Goal: Transaction & Acquisition: Obtain resource

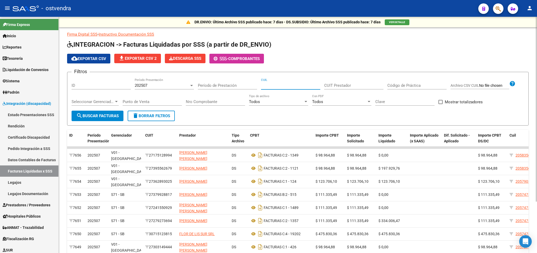
paste input "20-57180537-6"
click at [106, 117] on span "search Buscar Facturas" at bounding box center [97, 116] width 42 height 5
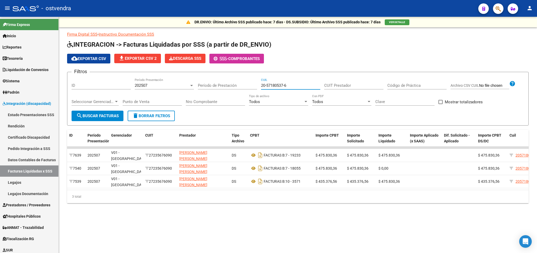
drag, startPoint x: 294, startPoint y: 85, endPoint x: 245, endPoint y: 86, distance: 49.6
click at [261, 86] on input "20-57180537-6" at bounding box center [290, 85] width 59 height 5
paste input "8966948-8"
type input "20-58966948-8"
click at [104, 115] on span "search Buscar Facturas" at bounding box center [97, 116] width 42 height 5
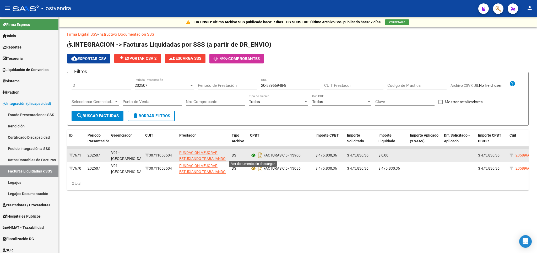
click at [254, 156] on icon at bounding box center [253, 155] width 7 height 6
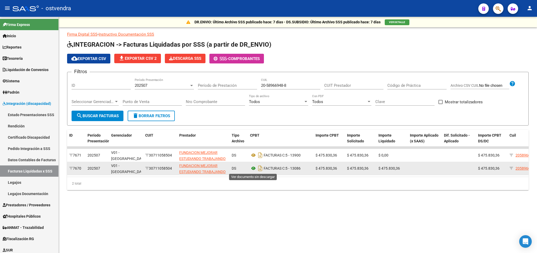
drag, startPoint x: 258, startPoint y: 169, endPoint x: 254, endPoint y: 169, distance: 4.2
click at [254, 169] on app-download-rewritename at bounding box center [257, 168] width 14 height 4
click at [254, 169] on icon at bounding box center [253, 168] width 7 height 6
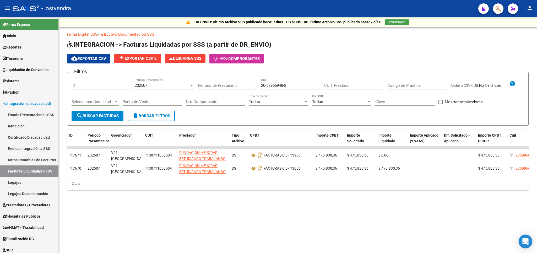
click at [525, 240] on icon "Open Intercom Messenger" at bounding box center [526, 241] width 6 height 7
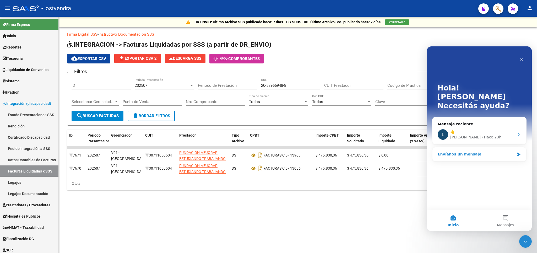
click at [482, 152] on div "Envíanos un mensaje" at bounding box center [476, 155] width 77 height 6
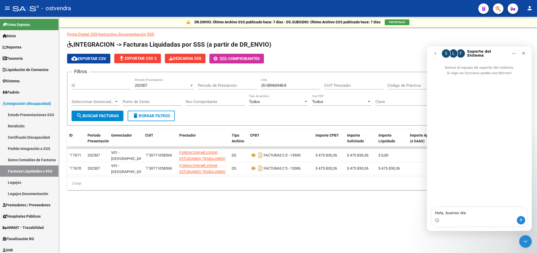
type textarea "Hola, buenos dias"
click at [524, 240] on icon "Cerrar Intercom Messenger" at bounding box center [525, 241] width 6 height 6
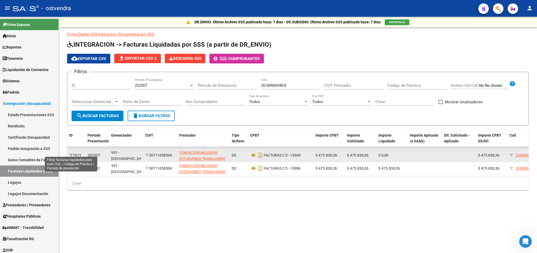
click at [72, 153] on icon at bounding box center [71, 155] width 4 height 4
type input "202507"
type input "89"
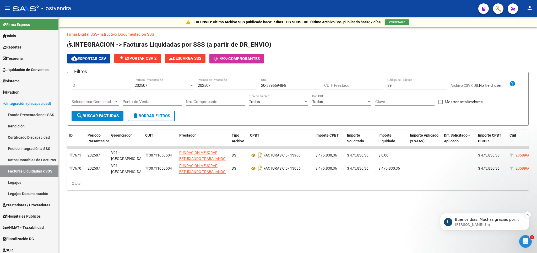
click at [493, 222] on p "Buenos dias, Muchas gracias por comunicarse con el soporte técnico de la plataf…" at bounding box center [489, 219] width 68 height 5
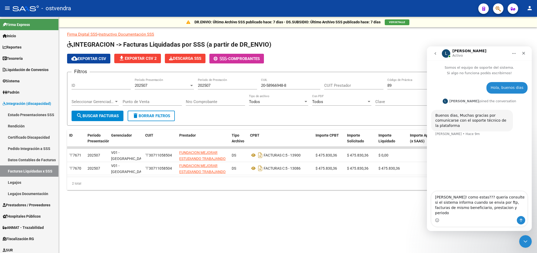
type textarea "Hola Ludmila! como estas??? queria consulte si el sistema informa cuando se env…"
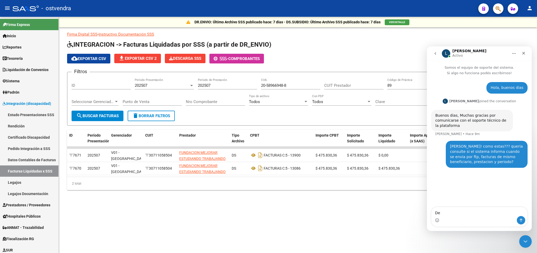
type textarea "D"
click at [317, 223] on mat-sidenav-content "DR.ENVIO: Último Archivo SSS publicado hace: 7 días - DS.SUBSIDIO: Último Archi…" at bounding box center [298, 135] width 478 height 236
drag, startPoint x: 526, startPoint y: 242, endPoint x: 1025, endPoint y: 475, distance: 550.6
click at [526, 242] on icon "Cerrar Intercom Messenger" at bounding box center [525, 241] width 6 height 6
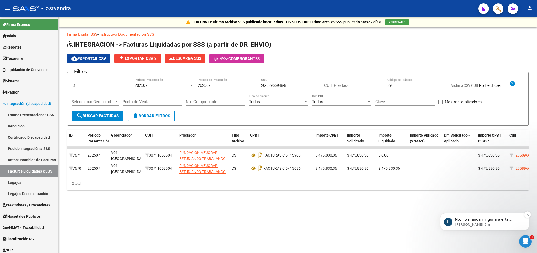
click at [454, 220] on div "L No, no manda ninguna alerta porque podría haber un complemento de factura. Lu…" at bounding box center [484, 222] width 81 height 10
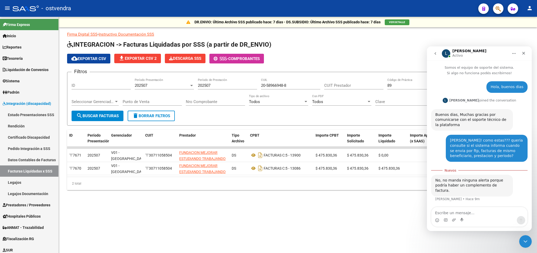
scroll to position [1, 0]
type textarea "Pero antes si enviaba?"
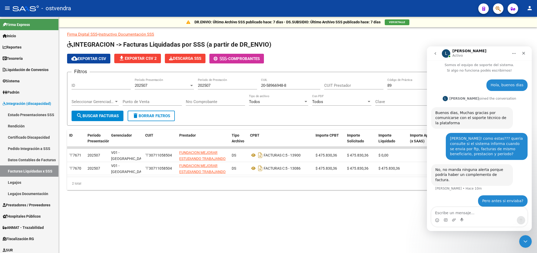
scroll to position [3, 0]
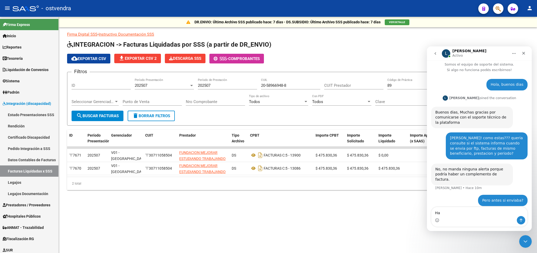
type textarea "H"
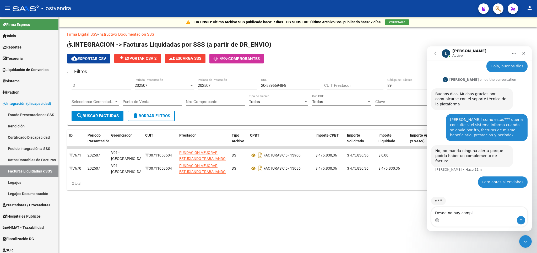
scroll to position [23, 0]
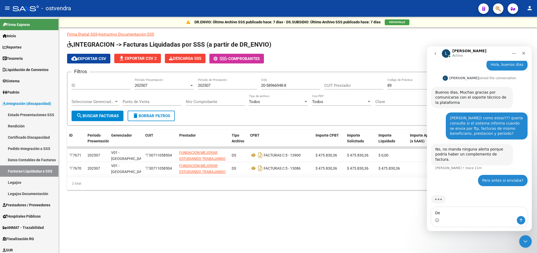
type textarea "D"
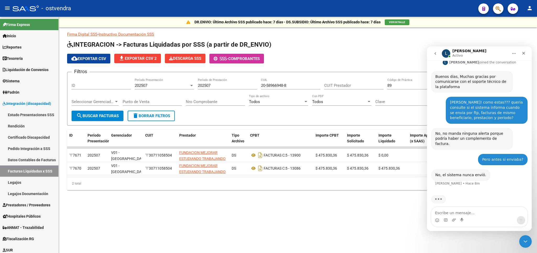
scroll to position [19, 0]
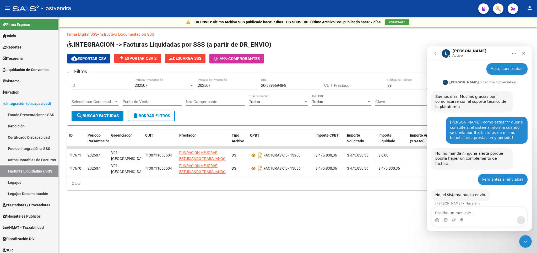
click at [443, 213] on textarea "Escribe un mensaje..." at bounding box center [480, 211] width 96 height 9
click at [436, 213] on div "Intercom Messenger" at bounding box center [434, 214] width 4 height 4
click at [444, 211] on textarea "Escribe un mensaje..." at bounding box center [480, 211] width 96 height 9
type textarea "Ok. Gracias por la informacion"
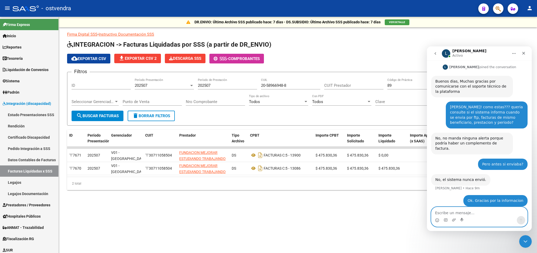
scroll to position [35, 0]
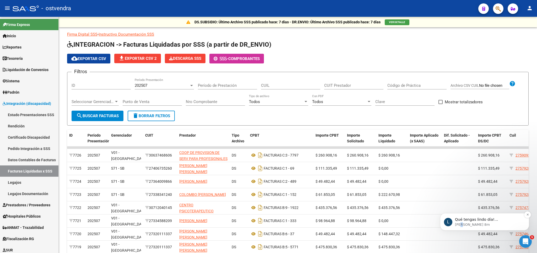
click at [463, 225] on p "[PERSON_NAME] 8m" at bounding box center [489, 224] width 68 height 5
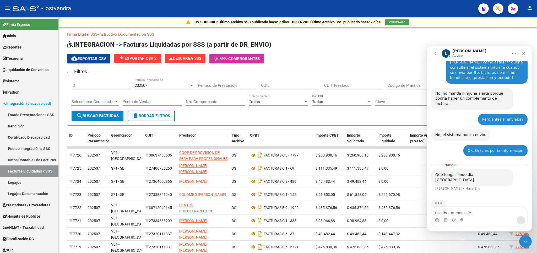
scroll to position [79, 0]
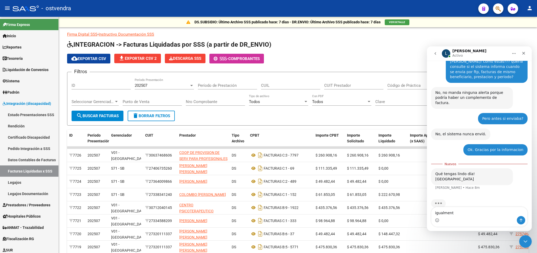
type textarea "igualmente"
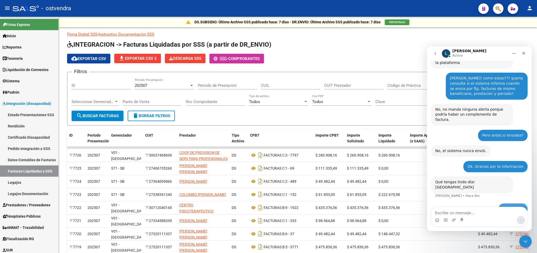
scroll to position [66, 0]
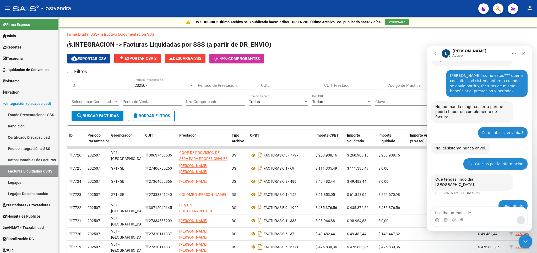
click at [524, 241] on icon "Cerrar Intercom Messenger" at bounding box center [525, 241] width 6 height 6
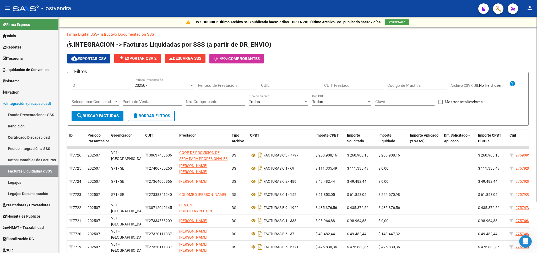
scroll to position [0, 0]
click at [369, 9] on div "- ostvendra" at bounding box center [244, 9] width 462 height 12
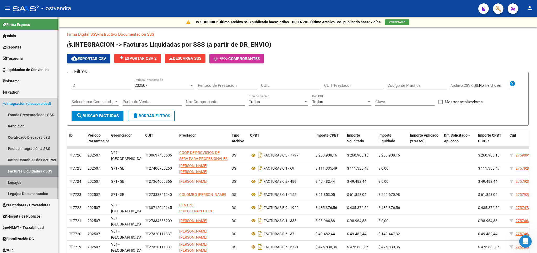
drag, startPoint x: 18, startPoint y: 185, endPoint x: 26, endPoint y: 181, distance: 9.4
click at [21, 183] on link "Legajos" at bounding box center [29, 182] width 58 height 11
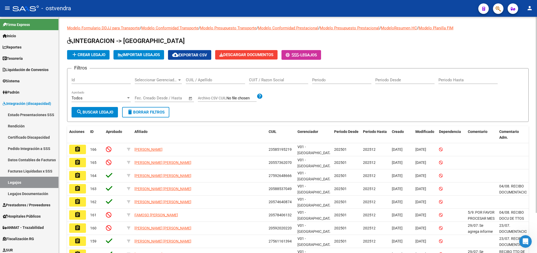
click at [221, 81] on input "CUIL / Apellido" at bounding box center [215, 80] width 59 height 5
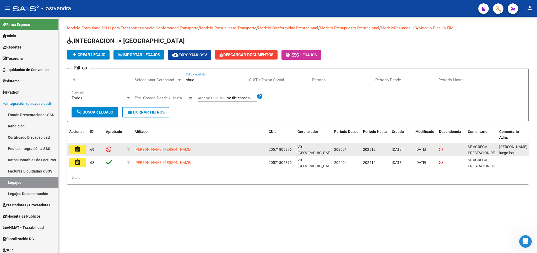
type input "chuc"
click at [79, 150] on mat-icon "assignment" at bounding box center [77, 149] width 6 height 6
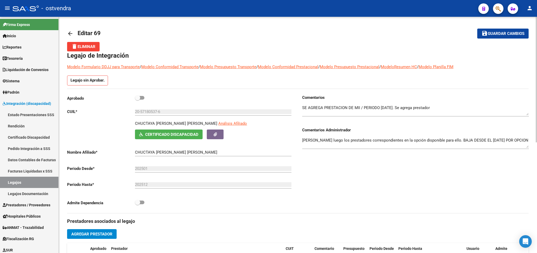
click at [147, 186] on input "202512" at bounding box center [213, 184] width 157 height 5
drag, startPoint x: 154, startPoint y: 185, endPoint x: 126, endPoint y: 185, distance: 28.1
click at [135, 185] on input "202512" at bounding box center [213, 184] width 157 height 5
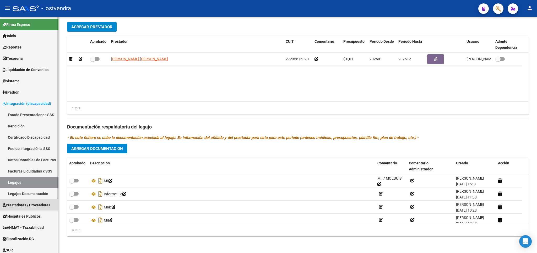
click at [15, 204] on span "Prestadores / Proveedores" at bounding box center [27, 205] width 48 height 6
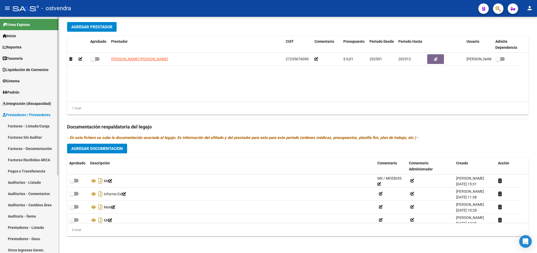
click at [20, 103] on span "Integración (discapacidad)" at bounding box center [27, 104] width 49 height 6
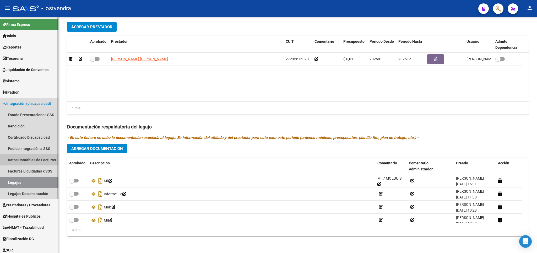
click at [24, 159] on link "Datos Contables de Facturas" at bounding box center [29, 159] width 58 height 11
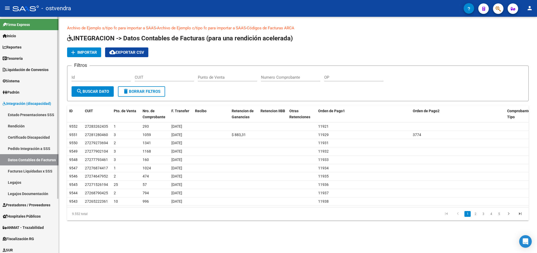
click at [21, 104] on span "Integración (discapacidad)" at bounding box center [27, 104] width 49 height 6
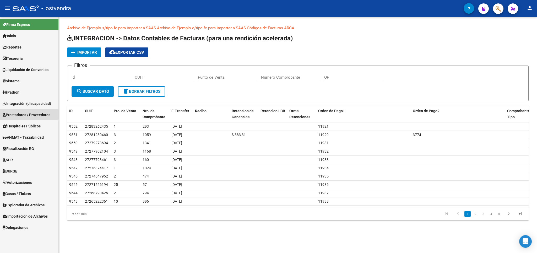
click at [20, 114] on span "Prestadores / Proveedores" at bounding box center [27, 115] width 48 height 6
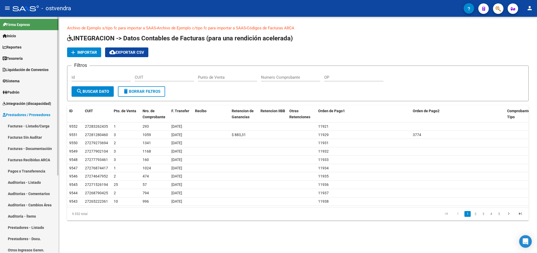
click at [16, 103] on span "Integración (discapacidad)" at bounding box center [27, 104] width 49 height 6
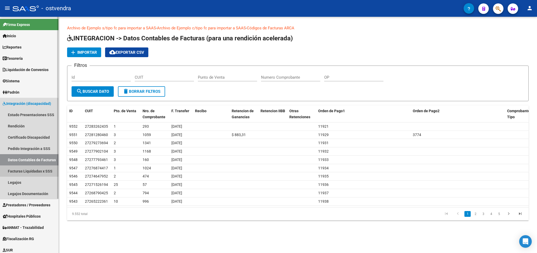
click at [29, 170] on link "Facturas Liquidadas x SSS" at bounding box center [29, 170] width 58 height 11
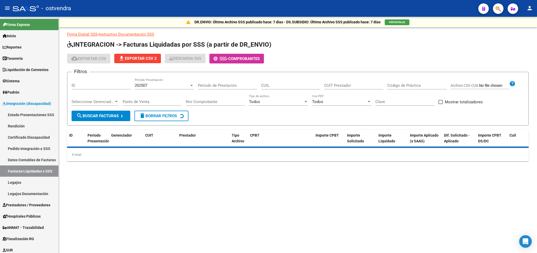
click at [440, 102] on span at bounding box center [441, 102] width 4 height 4
click at [440, 104] on input "Mostrar totalizadores" at bounding box center [440, 104] width 0 height 0
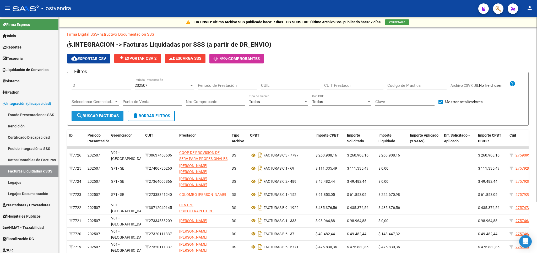
click at [114, 116] on span "search Buscar Facturas" at bounding box center [97, 116] width 42 height 5
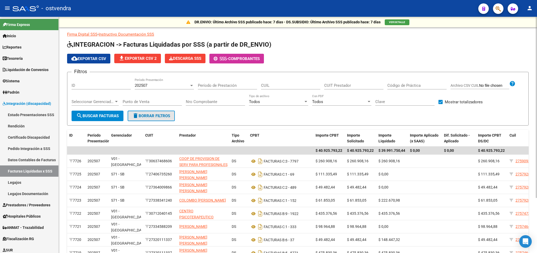
drag, startPoint x: 148, startPoint y: 115, endPoint x: 139, endPoint y: 115, distance: 8.7
click at [147, 115] on span "delete Borrar Filtros" at bounding box center [151, 116] width 38 height 5
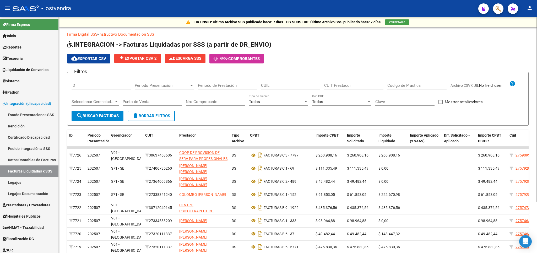
click at [441, 101] on span at bounding box center [441, 102] width 4 height 4
click at [441, 104] on input "Mostrar totalizadores" at bounding box center [440, 104] width 0 height 0
checkbox input "true"
click at [104, 115] on span "search Buscar Facturas" at bounding box center [97, 116] width 42 height 5
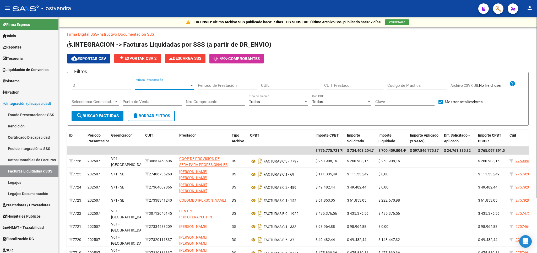
click at [190, 87] on div at bounding box center [191, 85] width 5 height 4
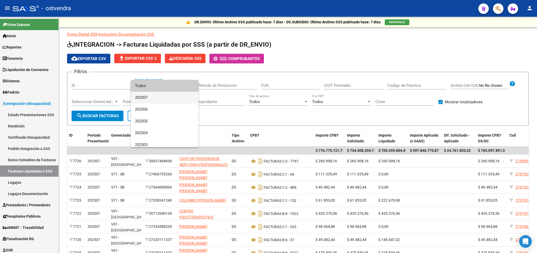
click at [160, 100] on span "202507" at bounding box center [164, 98] width 59 height 12
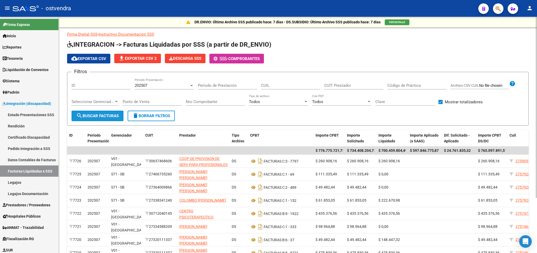
click at [109, 116] on span "search Buscar Facturas" at bounding box center [97, 116] width 42 height 5
click at [151, 85] on div "202507" at bounding box center [162, 85] width 55 height 5
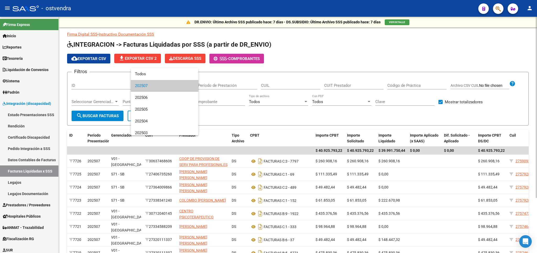
drag, startPoint x: 430, startPoint y: 116, endPoint x: 417, endPoint y: 113, distance: 13.0
click at [429, 116] on div at bounding box center [268, 126] width 537 height 253
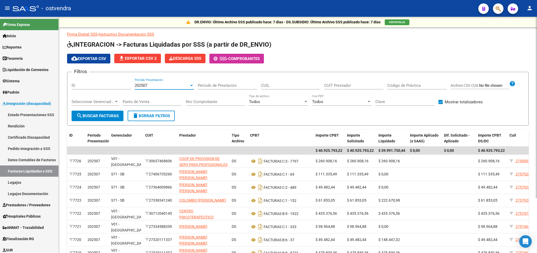
click at [164, 87] on div "202507" at bounding box center [162, 85] width 55 height 5
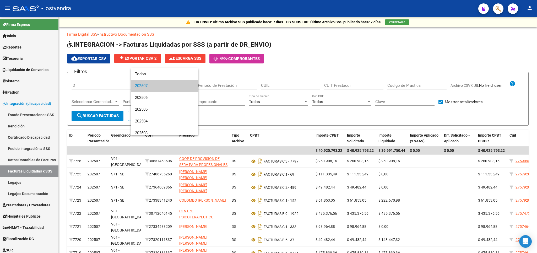
click at [394, 41] on div at bounding box center [268, 126] width 537 height 253
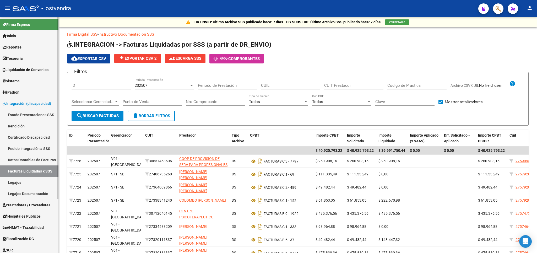
click at [17, 182] on link "Legajos" at bounding box center [29, 182] width 58 height 11
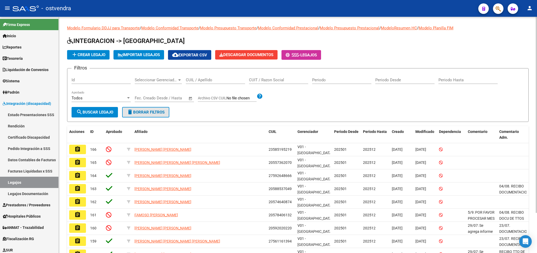
click at [153, 113] on span "delete Borrar Filtros" at bounding box center [146, 112] width 38 height 5
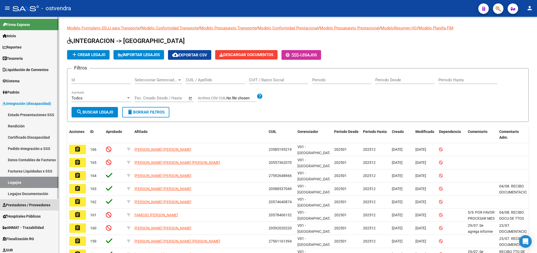
click at [20, 206] on span "Prestadores / Proveedores" at bounding box center [27, 205] width 48 height 6
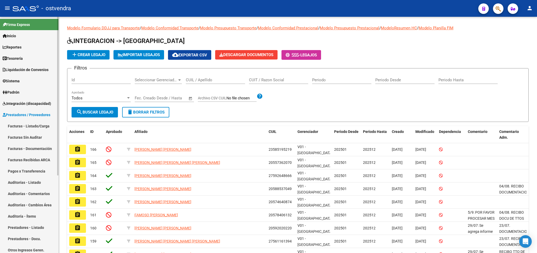
click at [25, 124] on link "Facturas - Listado/Carga" at bounding box center [29, 125] width 58 height 11
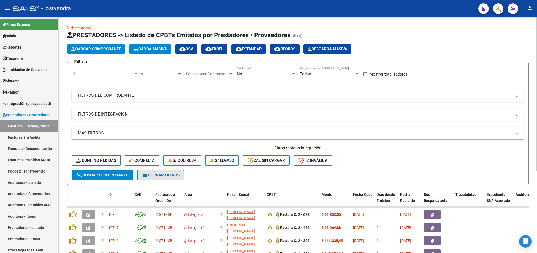
click at [168, 177] on span "delete Borrar Filtros" at bounding box center [161, 175] width 38 height 5
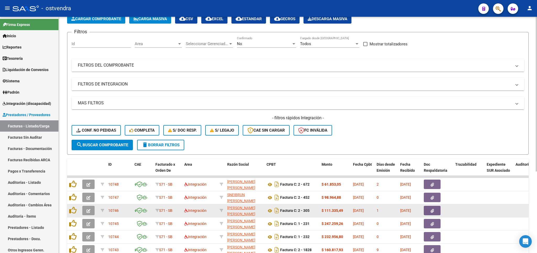
scroll to position [61, 0]
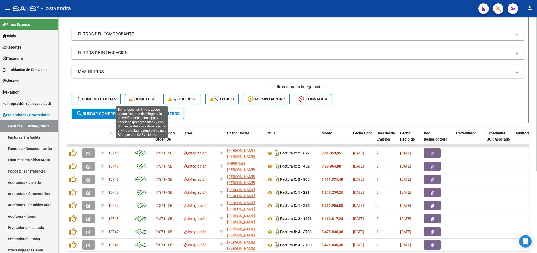
click at [137, 96] on button "Completa" at bounding box center [142, 99] width 35 height 10
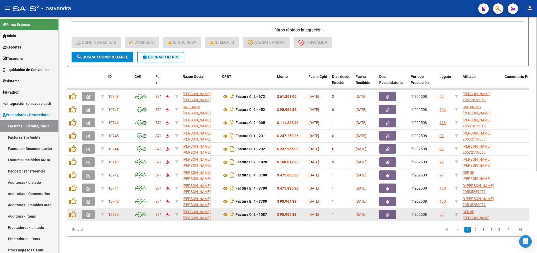
scroll to position [125, 0]
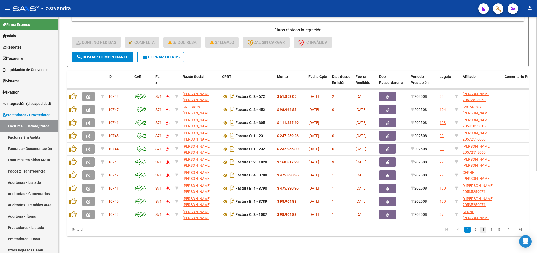
click at [483, 230] on link "3" at bounding box center [483, 230] width 6 height 6
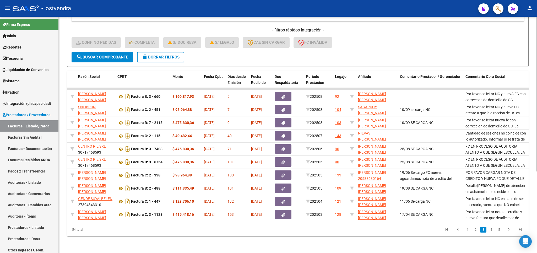
scroll to position [0, 0]
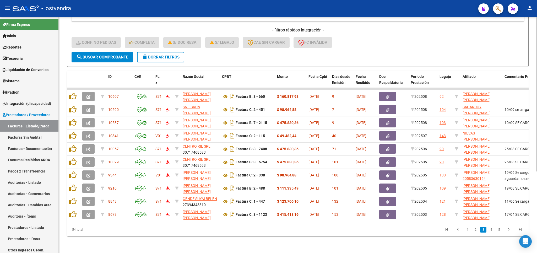
drag, startPoint x: 155, startPoint y: 50, endPoint x: 113, endPoint y: 42, distance: 43.2
click at [154, 55] on span "delete Borrar Filtros" at bounding box center [161, 57] width 38 height 5
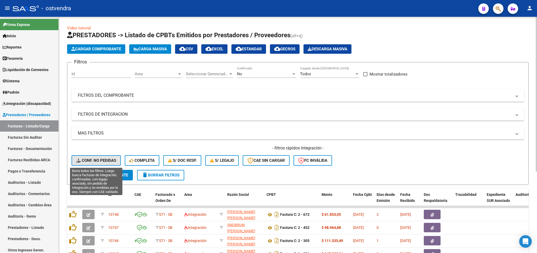
click at [97, 158] on span "Conf. no pedidas" at bounding box center [96, 160] width 40 height 5
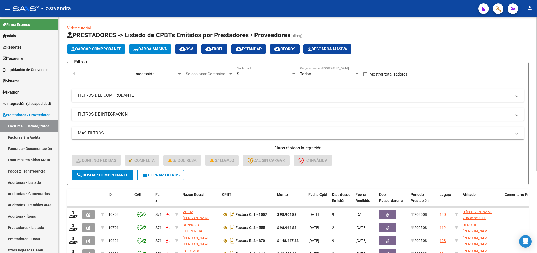
click at [107, 98] on mat-panel-title "FILTROS DEL COMPROBANTE" at bounding box center [295, 96] width 434 height 6
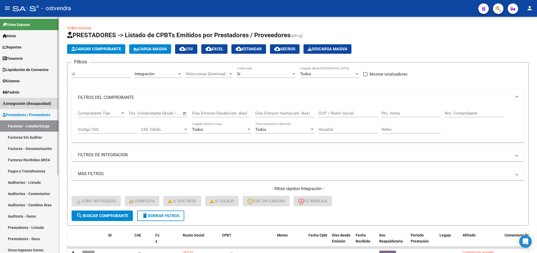
click at [25, 103] on span "Integración (discapacidad)" at bounding box center [27, 104] width 49 height 6
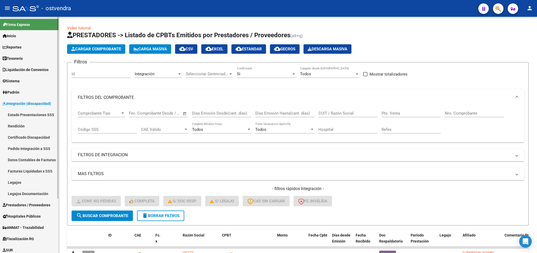
click at [26, 149] on link "Pedido Integración a SSS" at bounding box center [29, 148] width 58 height 11
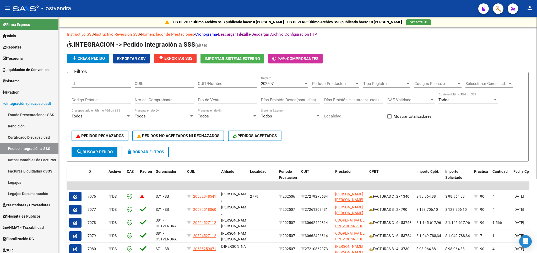
click at [148, 86] on input "CUIL" at bounding box center [164, 83] width 59 height 5
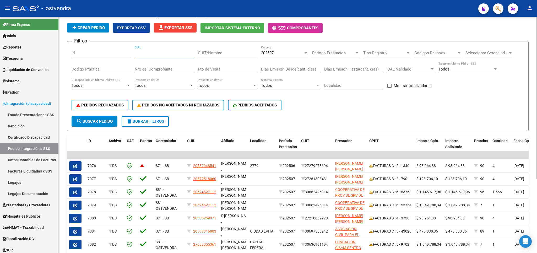
click at [220, 53] on input "CUIT/Nombre" at bounding box center [227, 53] width 59 height 5
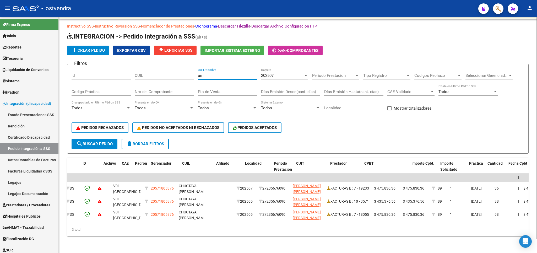
scroll to position [0, 0]
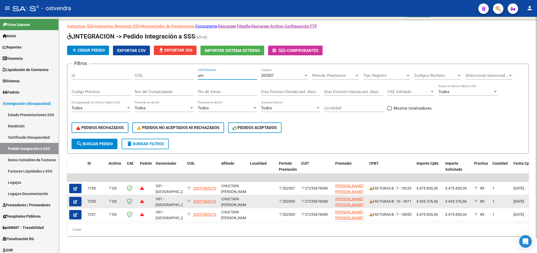
type input "urri"
click at [73, 197] on button "button" at bounding box center [75, 201] width 12 height 9
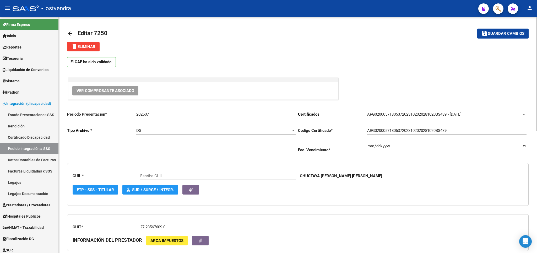
type input "20571805376"
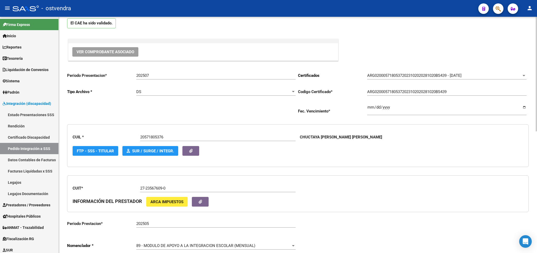
scroll to position [92, 0]
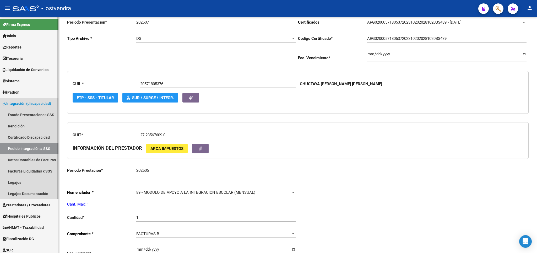
click at [18, 149] on link "Pedido Integración a SSS" at bounding box center [29, 148] width 58 height 11
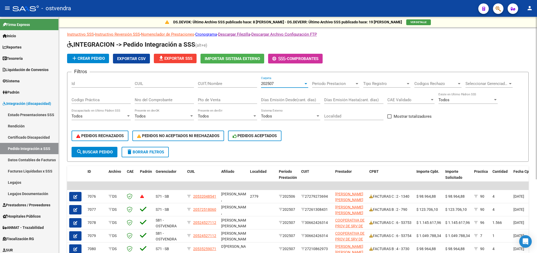
click at [280, 85] on div "202507" at bounding box center [282, 83] width 42 height 5
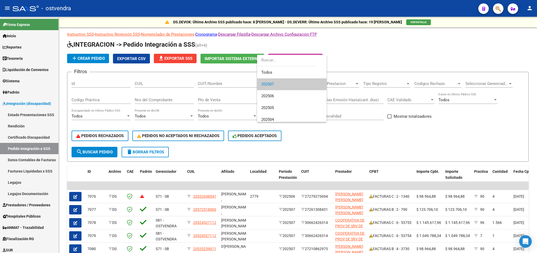
click at [389, 141] on div at bounding box center [268, 126] width 537 height 253
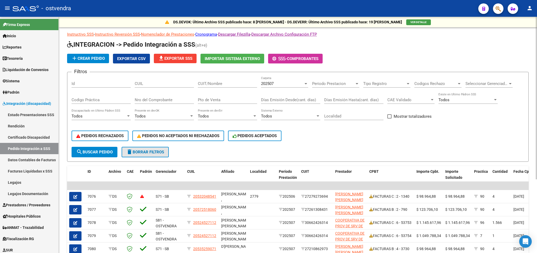
click at [158, 150] on span "delete Borrar Filtros" at bounding box center [145, 152] width 38 height 5
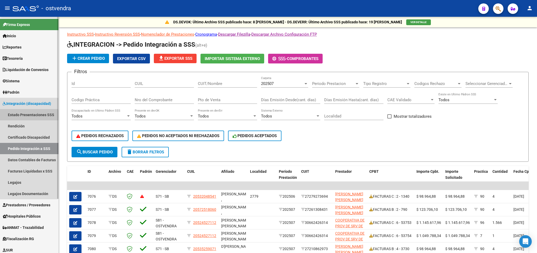
click at [16, 115] on link "Estado Presentaciones SSS" at bounding box center [29, 114] width 58 height 11
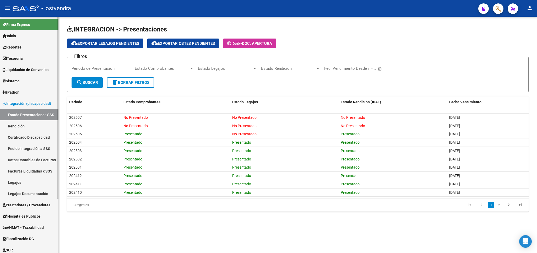
click at [26, 149] on link "Pedido Integración a SSS" at bounding box center [29, 148] width 58 height 11
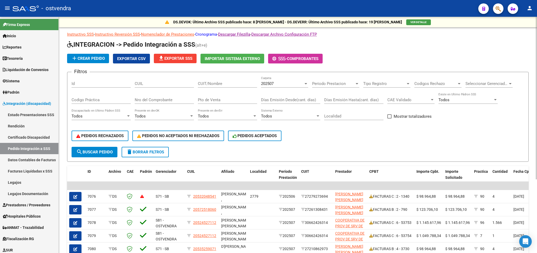
click at [216, 35] on link "Cronograma" at bounding box center [206, 34] width 22 height 5
paste input "30711058504"
type input "30711058504"
click at [102, 151] on span "search Buscar Pedido" at bounding box center [94, 152] width 36 height 5
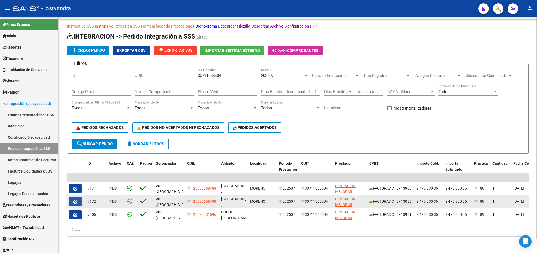
click at [72, 197] on button "button" at bounding box center [75, 201] width 12 height 9
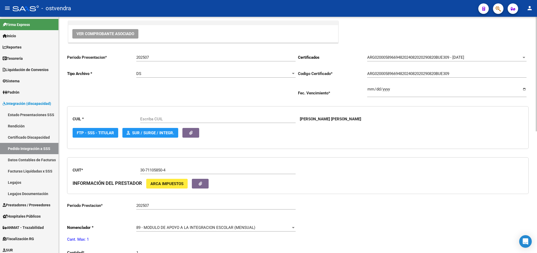
scroll to position [123, 0]
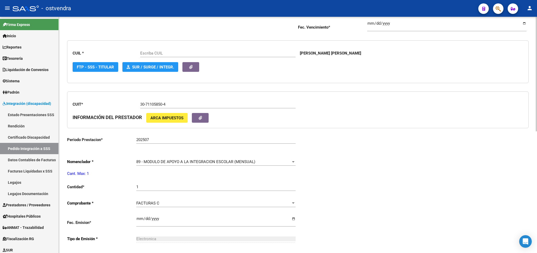
type input "20589669488"
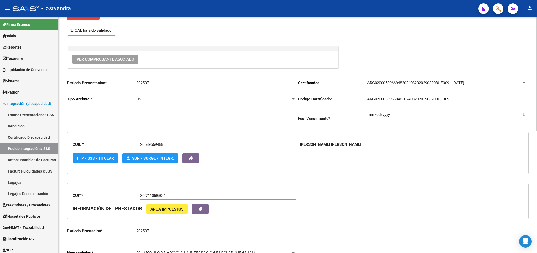
scroll to position [31, 0]
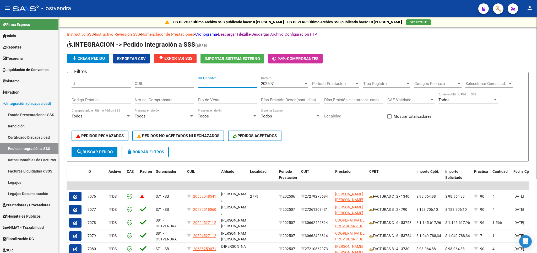
paste input "30711058504"
type input "30711058504"
drag, startPoint x: 110, startPoint y: 153, endPoint x: 125, endPoint y: 147, distance: 15.9
click at [111, 153] on span "search Buscar Pedido" at bounding box center [94, 152] width 36 height 5
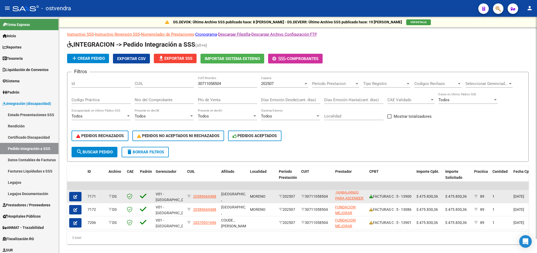
click at [371, 196] on icon at bounding box center [371, 197] width 4 height 4
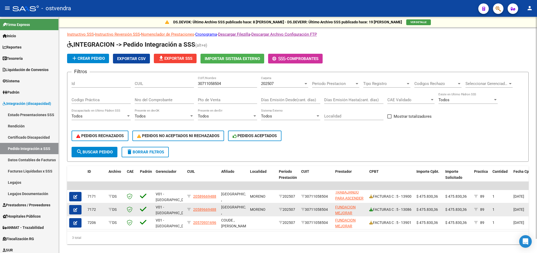
click at [371, 208] on icon at bounding box center [371, 210] width 4 height 4
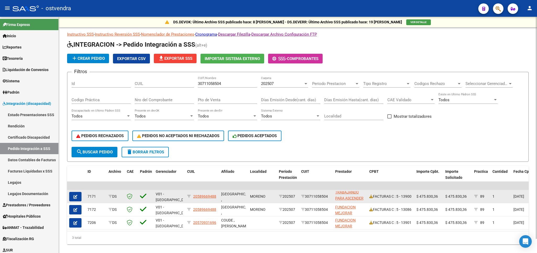
click at [78, 198] on button "button" at bounding box center [75, 196] width 12 height 9
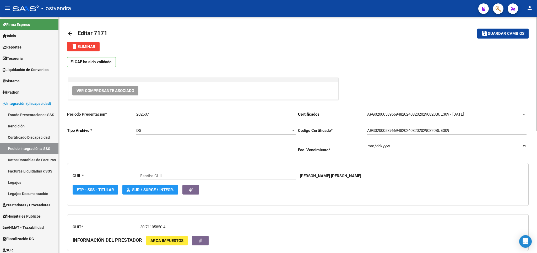
type input "20589669488"
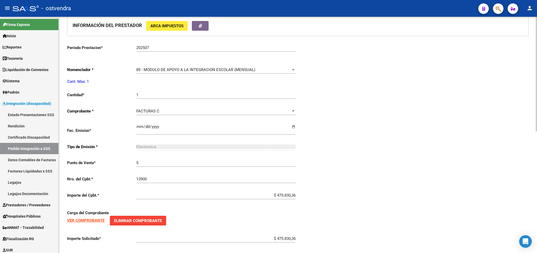
scroll to position [184, 0]
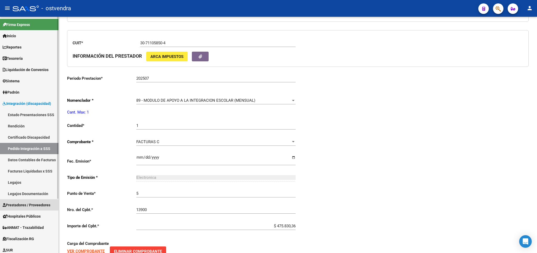
click at [22, 204] on span "Prestadores / Proveedores" at bounding box center [27, 205] width 48 height 6
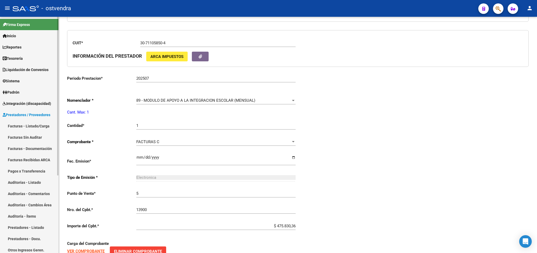
click at [30, 127] on link "Facturas - Listado/Carga" at bounding box center [29, 125] width 58 height 11
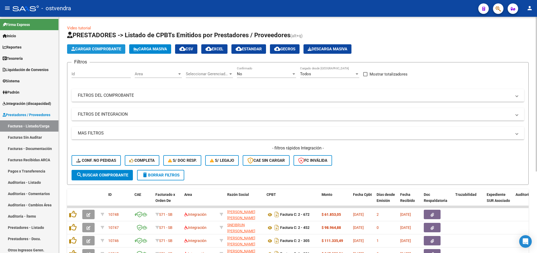
click at [93, 50] on span "Cargar Comprobante" at bounding box center [96, 49] width 50 height 5
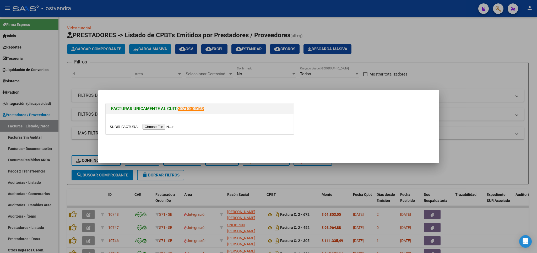
click at [499, 32] on div at bounding box center [268, 126] width 537 height 253
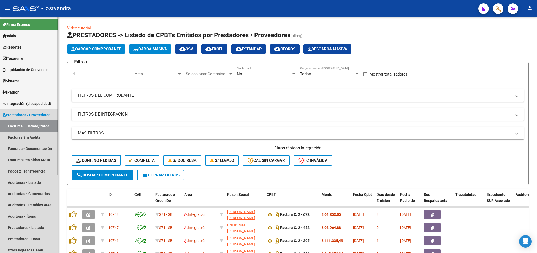
click at [23, 114] on span "Prestadores / Proveedores" at bounding box center [27, 115] width 48 height 6
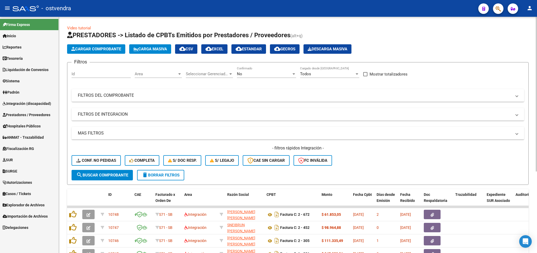
click at [153, 175] on span "delete Borrar Filtros" at bounding box center [161, 175] width 38 height 5
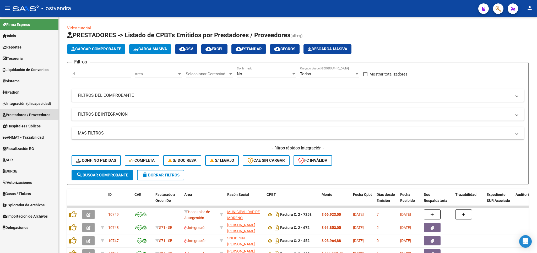
drag, startPoint x: 26, startPoint y: 114, endPoint x: 28, endPoint y: 129, distance: 15.0
click at [26, 115] on span "Prestadores / Proveedores" at bounding box center [27, 115] width 48 height 6
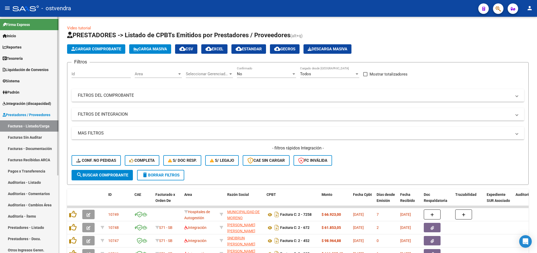
click at [24, 122] on link "Facturas - Listado/Carga" at bounding box center [29, 125] width 58 height 11
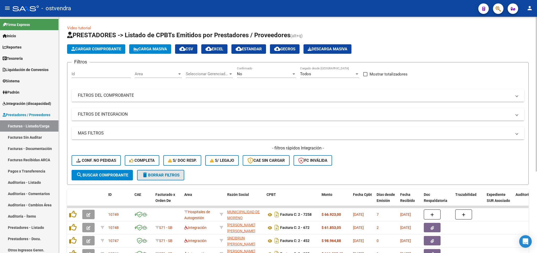
click at [160, 177] on span "delete Borrar Filtros" at bounding box center [161, 175] width 38 height 5
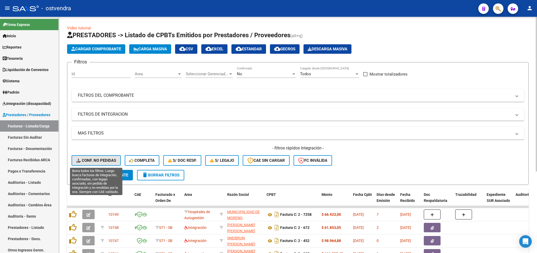
click at [100, 160] on span "Conf. no pedidas" at bounding box center [96, 160] width 40 height 5
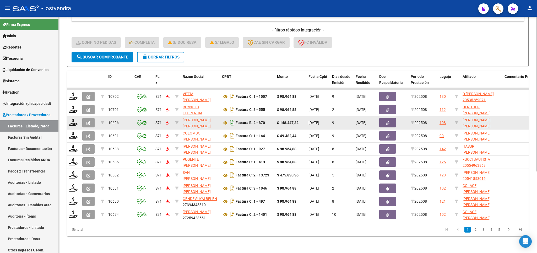
scroll to position [123, 0]
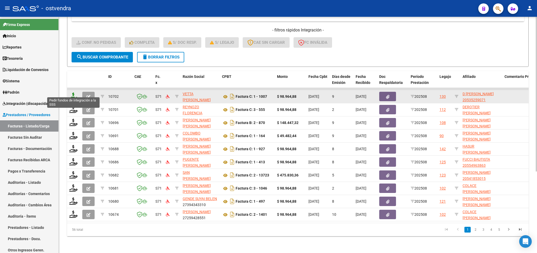
click at [75, 93] on icon at bounding box center [73, 96] width 8 height 7
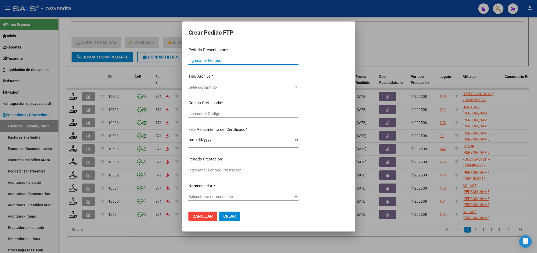
type input "202508"
type input "$ 98.964,88"
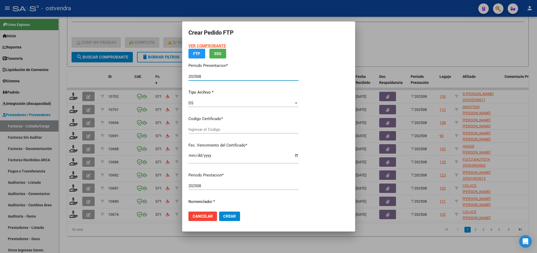
type input "ARG02000535259072022032920270329BS410"
type input "2027-03-29"
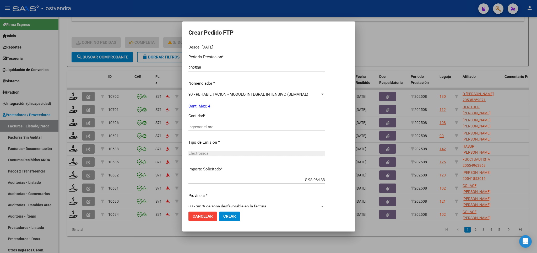
scroll to position [169, 0]
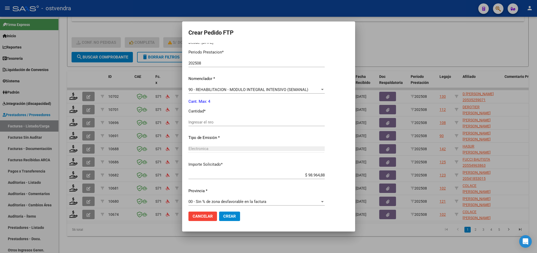
click at [479, 44] on div at bounding box center [268, 126] width 537 height 253
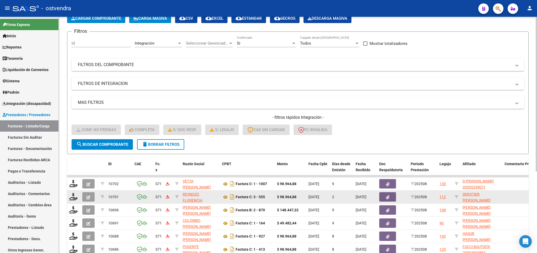
scroll to position [0, 0]
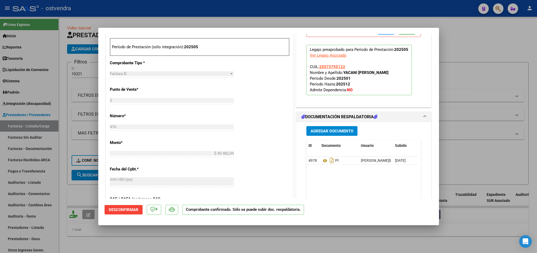
scroll to position [215, 0]
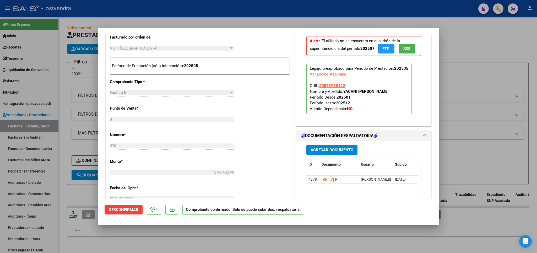
click at [522, 28] on div at bounding box center [268, 126] width 537 height 253
type input "$ 0,00"
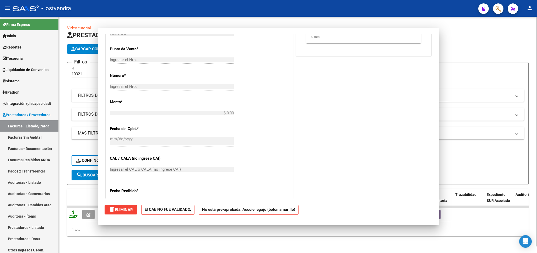
scroll to position [0, 0]
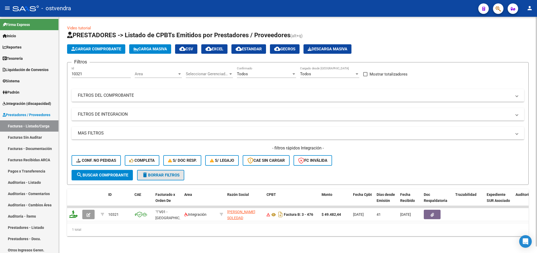
click at [160, 173] on span "delete Borrar Filtros" at bounding box center [161, 175] width 38 height 5
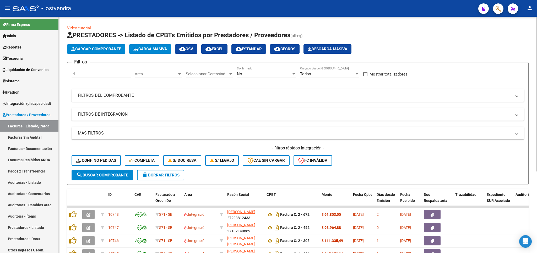
click at [92, 48] on span "Cargar Comprobante" at bounding box center [96, 49] width 50 height 5
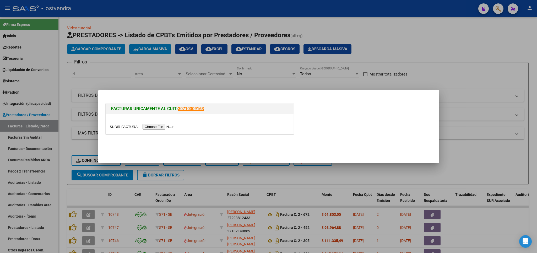
click at [118, 125] on input "file" at bounding box center [143, 127] width 66 height 6
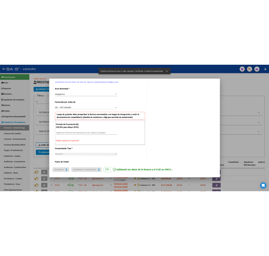
scroll to position [113, 0]
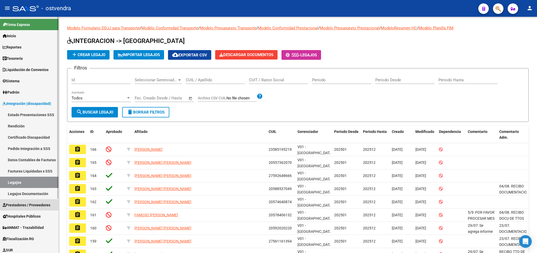
click at [31, 205] on span "Prestadores / Proveedores" at bounding box center [27, 205] width 48 height 6
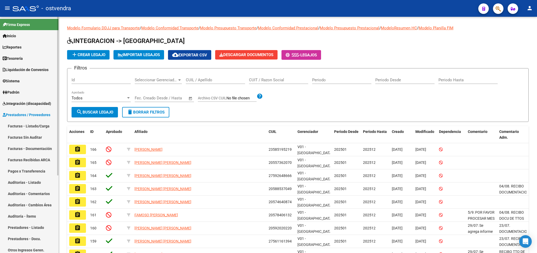
click at [26, 127] on link "Facturas - Listado/Carga" at bounding box center [29, 125] width 58 height 11
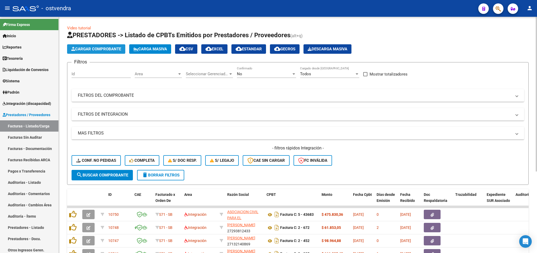
click at [93, 47] on span "Cargar Comprobante" at bounding box center [96, 49] width 50 height 5
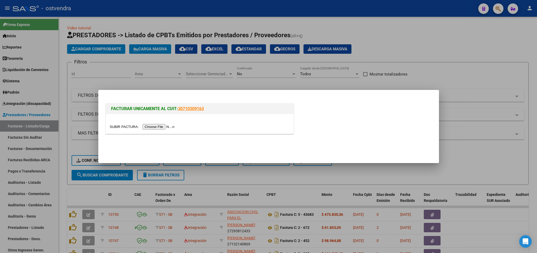
click at [120, 127] on input "file" at bounding box center [143, 127] width 66 height 6
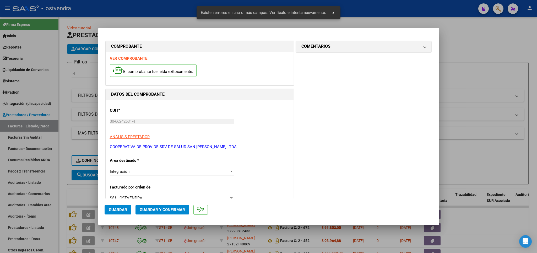
click at [135, 56] on div "VER COMPROBANTE El comprobante fue leído exitosamente." at bounding box center [200, 68] width 188 height 33
click at [137, 57] on strong "VER COMPROBANTE" at bounding box center [128, 58] width 37 height 5
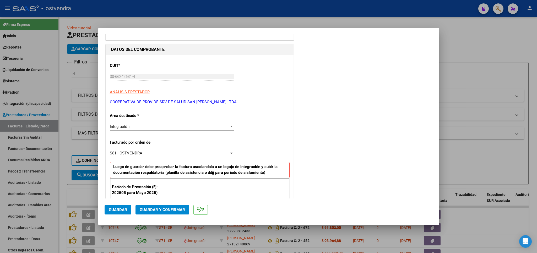
scroll to position [92, 0]
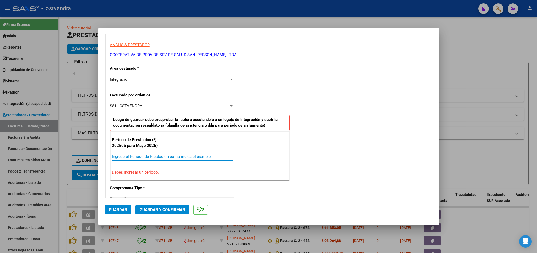
click at [148, 157] on input "Ingrese el Período de Prestación como indica el ejemplo" at bounding box center [172, 156] width 121 height 5
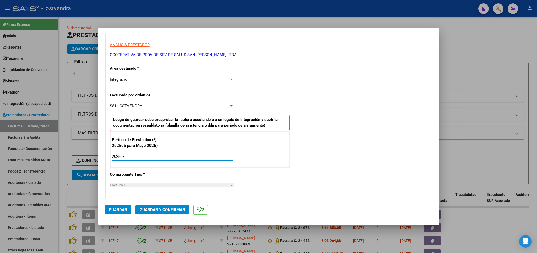
type input "202508"
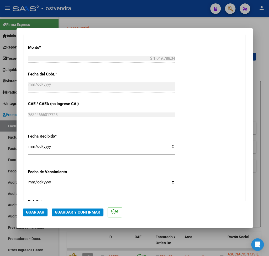
scroll to position [359, 0]
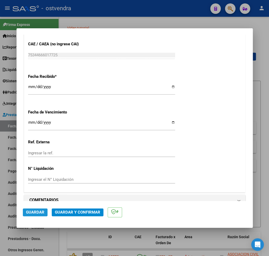
click at [45, 210] on button "Guardar" at bounding box center [35, 212] width 25 height 8
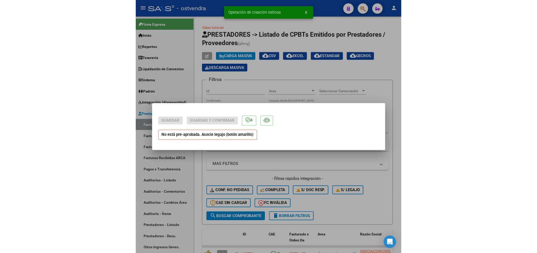
scroll to position [0, 0]
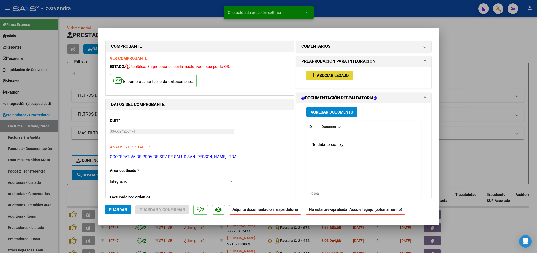
click at [320, 74] on span "Asociar Legajo" at bounding box center [333, 75] width 32 height 5
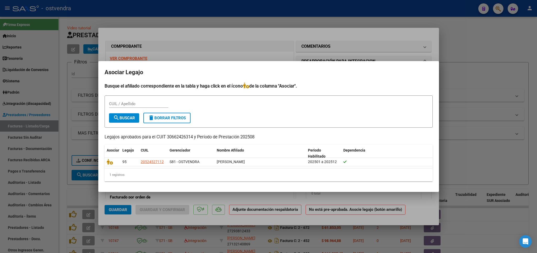
click at [473, 56] on div at bounding box center [268, 126] width 537 height 253
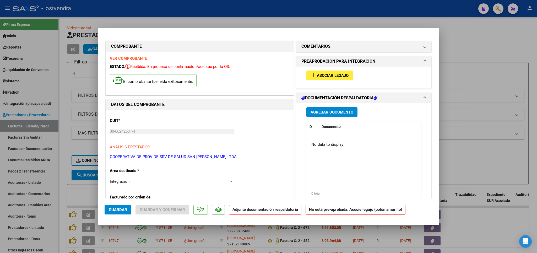
click at [143, 58] on strong "VER COMPROBANTE" at bounding box center [128, 58] width 37 height 5
click at [321, 74] on span "Asociar Legajo" at bounding box center [333, 75] width 32 height 5
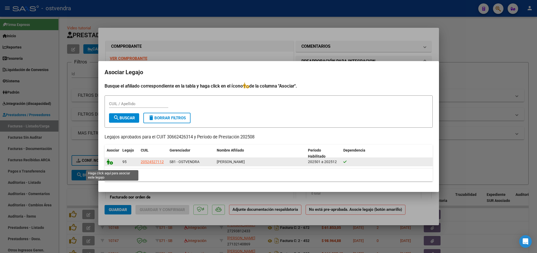
click at [111, 161] on icon at bounding box center [110, 162] width 6 height 6
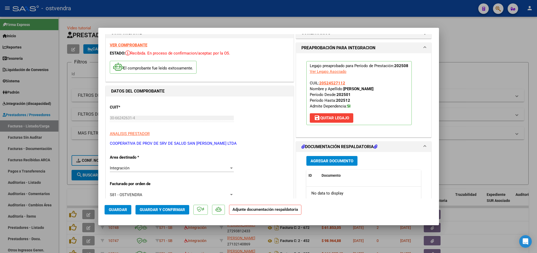
scroll to position [31, 0]
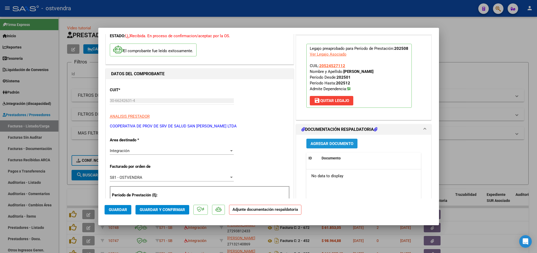
click at [315, 146] on span "Agregar Documento" at bounding box center [332, 143] width 43 height 5
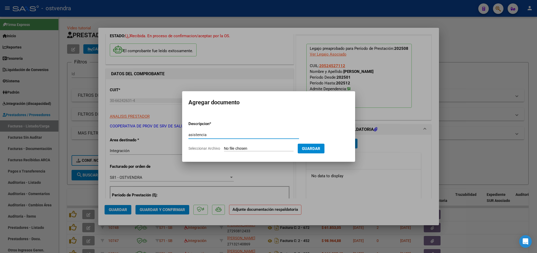
type input "asistencia"
click at [237, 147] on input "Seleccionar Archivo" at bounding box center [258, 148] width 69 height 5
type input "C:\fakepath\ASISTENCIA-CET-AREVALO THOMAS WALTER-2025-Agosto.pdf"
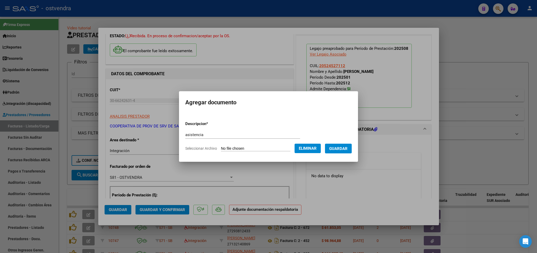
drag, startPoint x: 188, startPoint y: 153, endPoint x: 300, endPoint y: 151, distance: 111.7
click at [325, 153] on button "Guardar" at bounding box center [338, 149] width 27 height 10
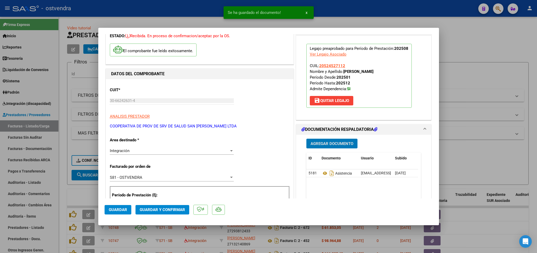
click at [125, 210] on span "Guardar" at bounding box center [118, 209] width 18 height 5
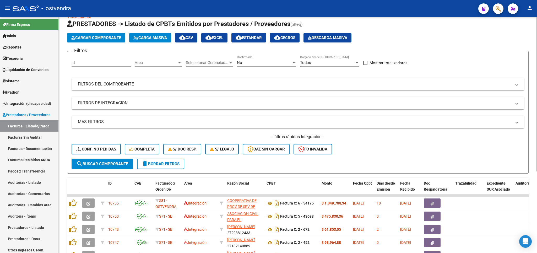
scroll to position [0, 0]
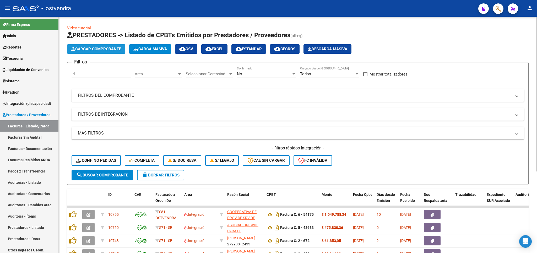
click at [94, 52] on button "Cargar Comprobante" at bounding box center [96, 48] width 58 height 9
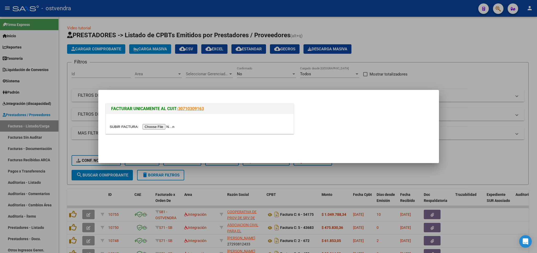
click at [124, 126] on input "file" at bounding box center [143, 127] width 66 height 6
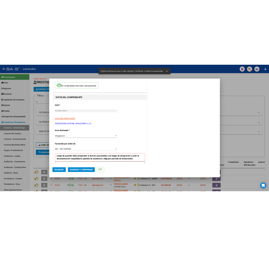
scroll to position [21, 0]
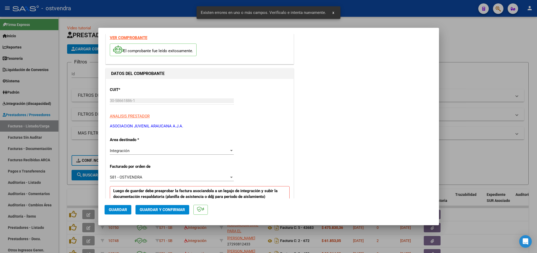
click at [133, 37] on strong "VER COMPROBANTE" at bounding box center [128, 37] width 37 height 5
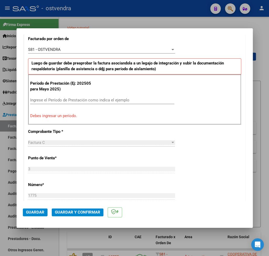
scroll to position [143, 0]
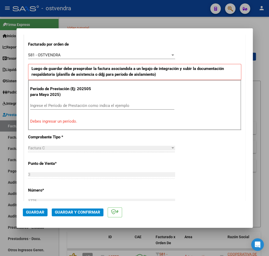
click at [67, 104] on input "Ingrese el Período de Prestación como indica el ejemplo" at bounding box center [102, 105] width 144 height 5
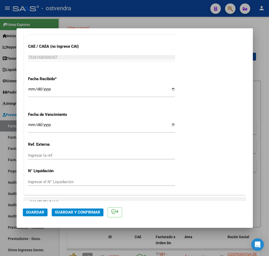
scroll to position [359, 0]
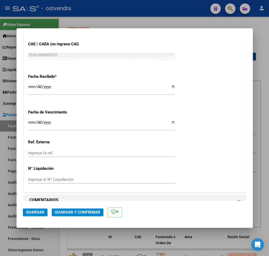
type input "202508"
click at [36, 214] on span "Guardar" at bounding box center [35, 212] width 18 height 5
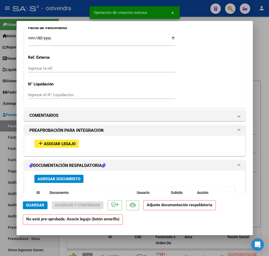
scroll to position [491, 0]
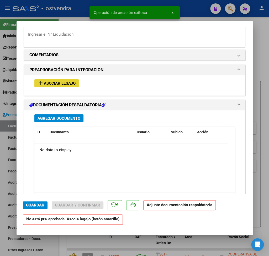
click at [50, 79] on button "add Asociar Legajo" at bounding box center [56, 83] width 44 height 8
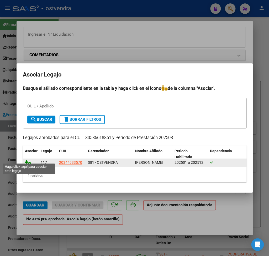
drag, startPoint x: 28, startPoint y: 161, endPoint x: 160, endPoint y: 140, distance: 133.9
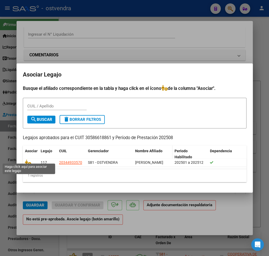
click at [28, 161] on icon at bounding box center [28, 163] width 6 height 6
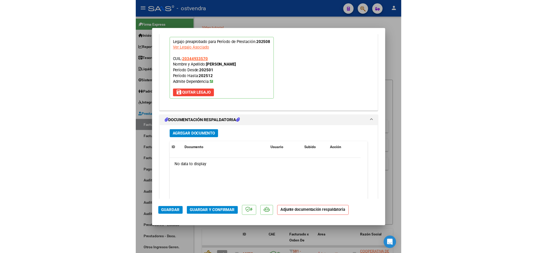
scroll to position [586, 0]
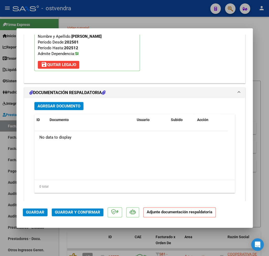
click at [60, 104] on span "Agregar Documento" at bounding box center [58, 106] width 43 height 5
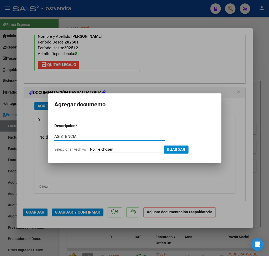
type input "ASISTENCIA"
click at [102, 149] on input "Seleccionar Archivo" at bounding box center [124, 149] width 69 height 5
type input "C:\fakepath\Orlando Asis agos 25.pdf"
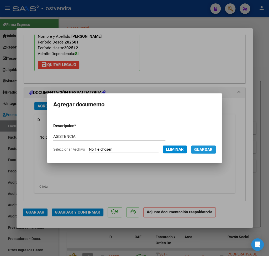
click at [203, 146] on button "Guardar" at bounding box center [203, 150] width 25 height 8
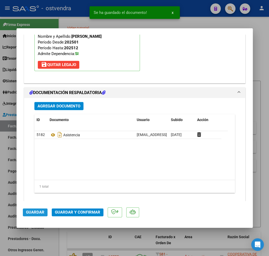
click at [38, 214] on span "Guardar" at bounding box center [35, 212] width 18 height 5
type input "$ 0,00"
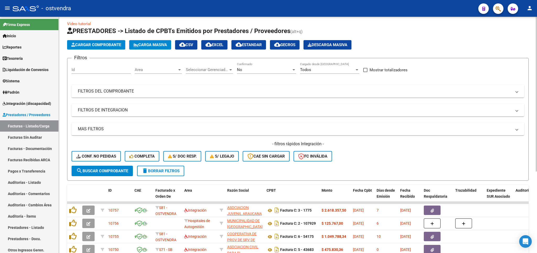
scroll to position [0, 0]
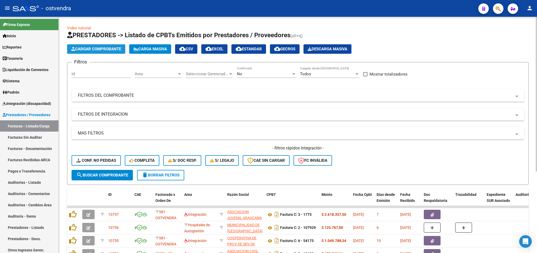
click at [90, 49] on span "Cargar Comprobante" at bounding box center [96, 49] width 50 height 5
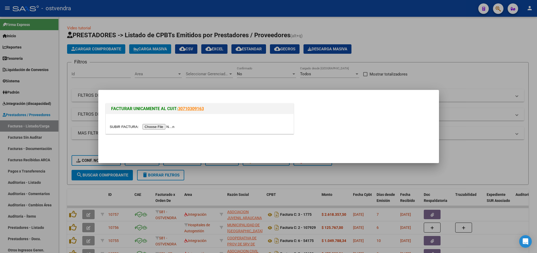
click at [120, 127] on input "file" at bounding box center [143, 127] width 66 height 6
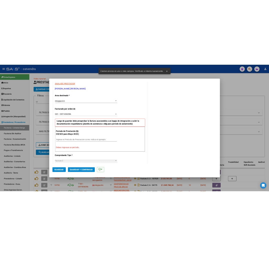
scroll to position [21, 0]
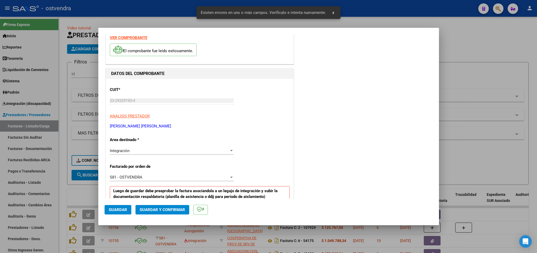
click at [130, 39] on strong "VER COMPROBANTE" at bounding box center [128, 37] width 37 height 5
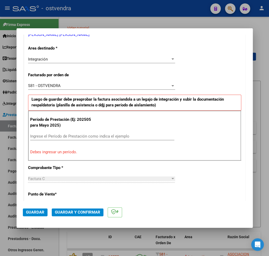
scroll to position [143, 0]
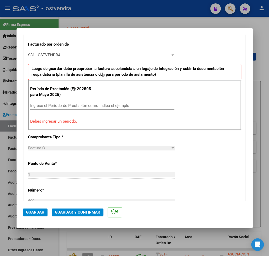
click at [63, 105] on input "Ingrese el Período de Prestación como indica el ejemplo" at bounding box center [102, 105] width 144 height 5
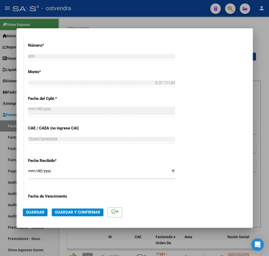
scroll to position [359, 0]
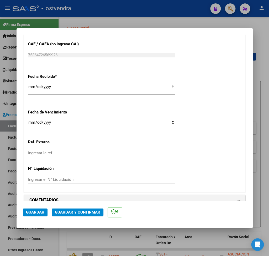
type input "202508"
click at [38, 214] on span "Guardar" at bounding box center [35, 212] width 18 height 5
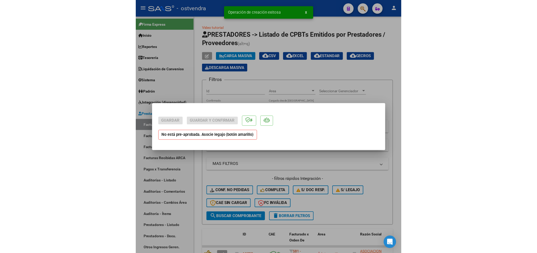
scroll to position [0, 0]
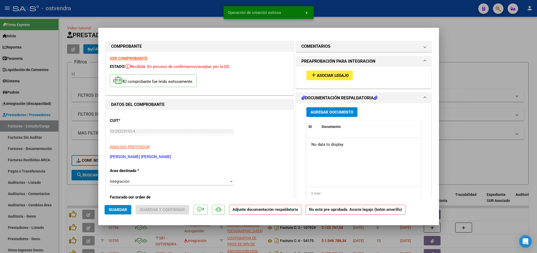
click at [314, 72] on button "add Asociar Legajo" at bounding box center [329, 76] width 46 height 10
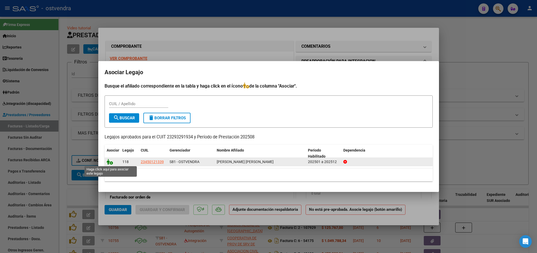
click at [110, 163] on icon at bounding box center [110, 162] width 6 height 6
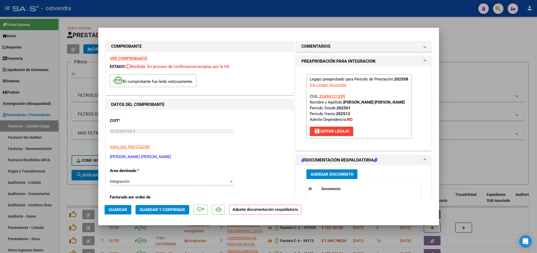
click at [332, 176] on span "Agregar Documento" at bounding box center [332, 174] width 43 height 5
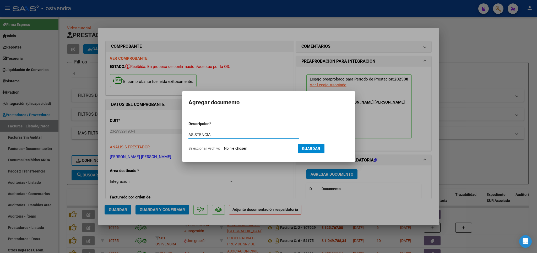
type input "ASISTENCIA"
click at [227, 148] on input "Seleccionar Archivo" at bounding box center [258, 148] width 69 height 5
type input "C:\fakepath\Caprio 0825.docx.pdf"
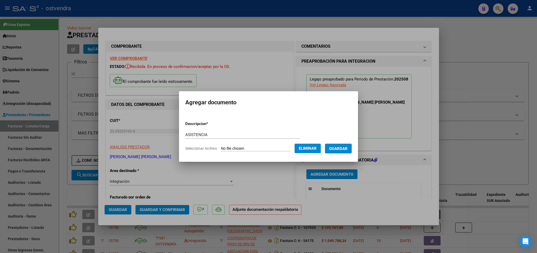
click at [342, 148] on span "Guardar" at bounding box center [338, 148] width 18 height 5
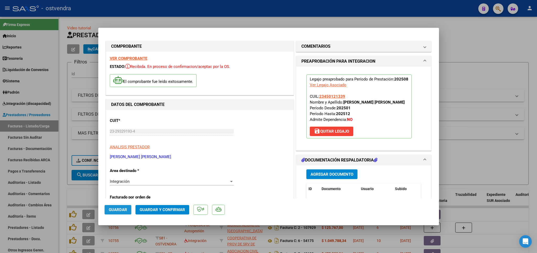
drag, startPoint x: 115, startPoint y: 209, endPoint x: 282, endPoint y: 207, distance: 167.0
click at [116, 209] on span "Guardar" at bounding box center [118, 209] width 18 height 5
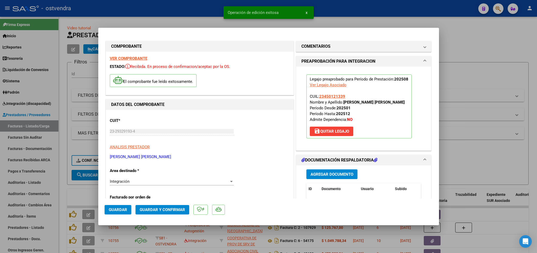
type input "$ 0,00"
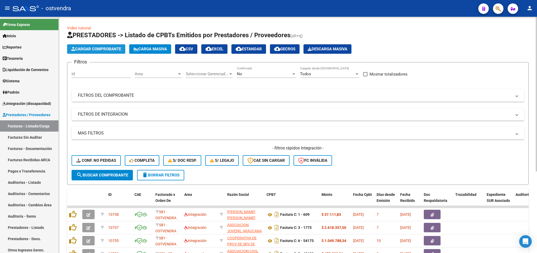
click at [94, 49] on span "Cargar Comprobante" at bounding box center [96, 49] width 50 height 5
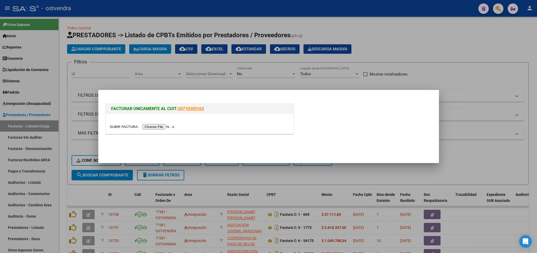
click at [121, 125] on input "file" at bounding box center [143, 127] width 66 height 6
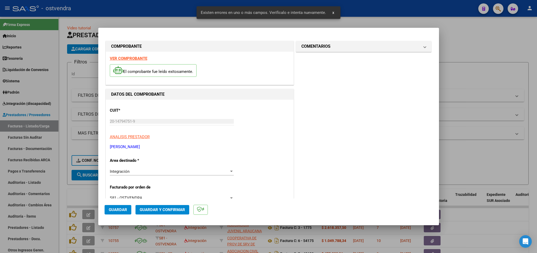
click at [134, 59] on strong "VER COMPROBANTE" at bounding box center [128, 58] width 37 height 5
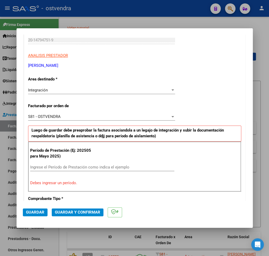
scroll to position [92, 0]
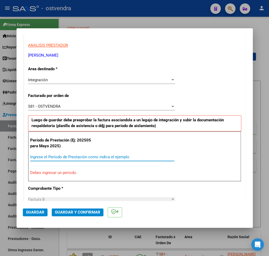
click at [76, 159] on input "Ingrese el Período de Prestación como indica el ejemplo" at bounding box center [102, 157] width 144 height 5
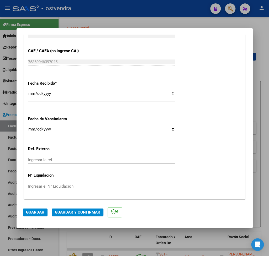
scroll to position [359, 0]
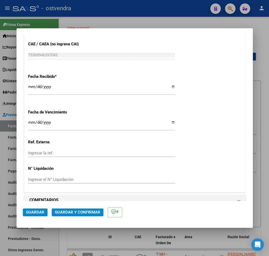
type input "202508"
click at [37, 211] on span "Guardar" at bounding box center [35, 212] width 18 height 5
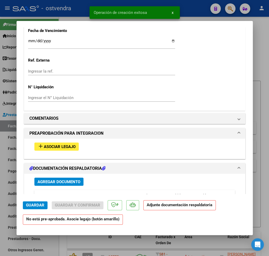
scroll to position [429, 0]
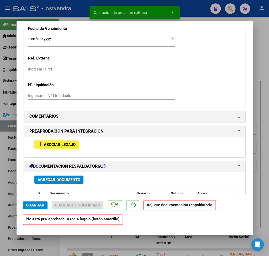
click at [54, 141] on button "add Asociar Legajo" at bounding box center [56, 145] width 44 height 8
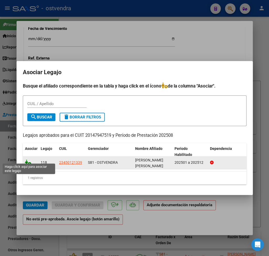
click at [28, 161] on icon at bounding box center [28, 163] width 6 height 6
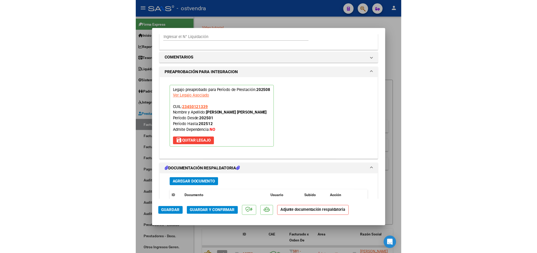
scroll to position [586, 0]
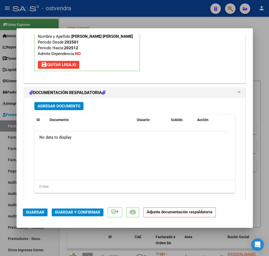
click at [55, 104] on span "Agregar Documento" at bounding box center [58, 106] width 43 height 5
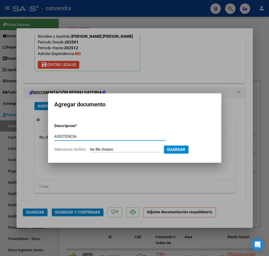
type input "ASISTENCIA"
click at [100, 149] on input "Seleccionar Archivo" at bounding box center [124, 149] width 69 height 5
type input "C:\fakepath\caprio agosto asistencia.pdf"
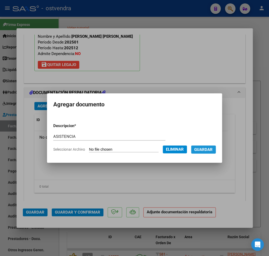
click at [208, 147] on button "Guardar" at bounding box center [203, 150] width 25 height 8
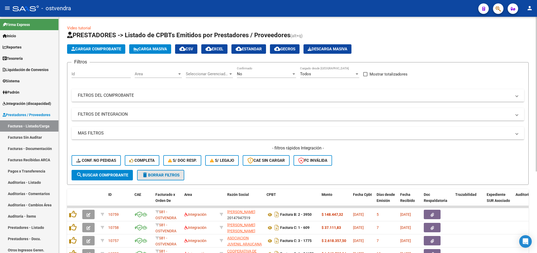
click at [161, 173] on span "delete Borrar Filtros" at bounding box center [161, 175] width 38 height 5
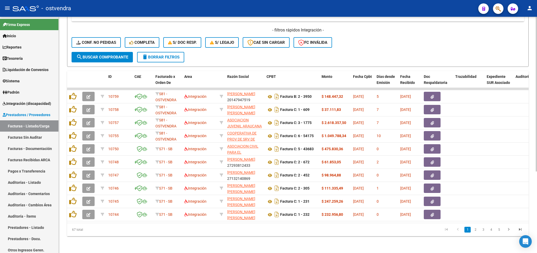
scroll to position [0, 0]
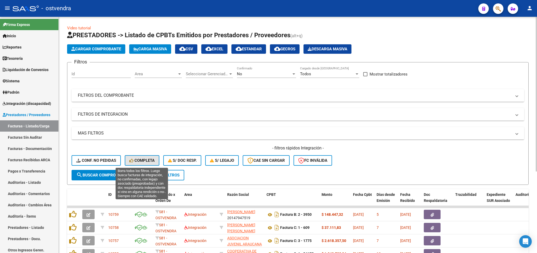
click at [144, 162] on span "Completa" at bounding box center [142, 160] width 25 height 5
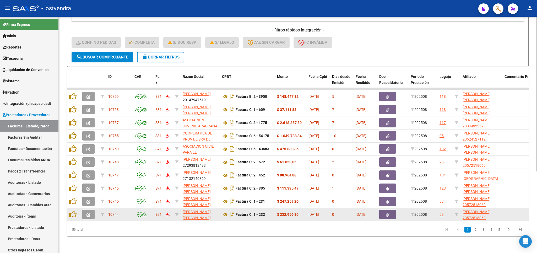
scroll to position [125, 0]
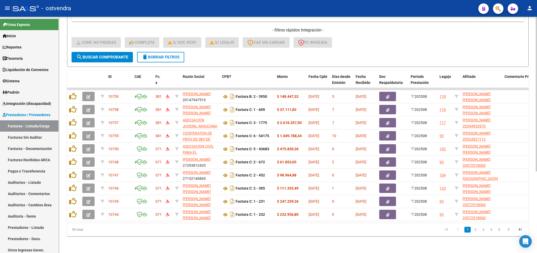
drag, startPoint x: 489, startPoint y: 229, endPoint x: 468, endPoint y: 229, distance: 21.5
click at [489, 229] on link "4" at bounding box center [491, 230] width 6 height 6
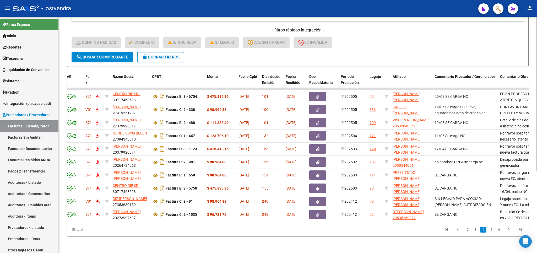
scroll to position [0, 0]
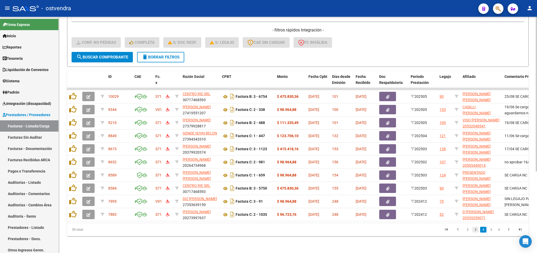
click at [475, 230] on link "3" at bounding box center [475, 230] width 6 height 6
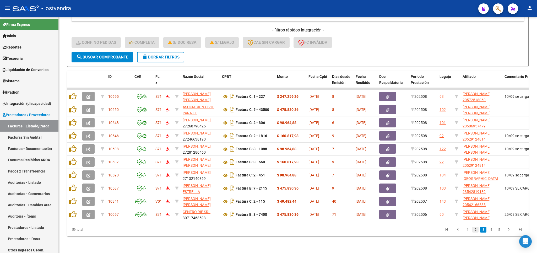
click at [476, 230] on link "2" at bounding box center [475, 230] width 6 height 6
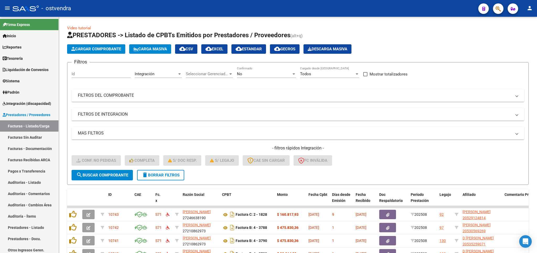
click at [532, 9] on mat-icon "person" at bounding box center [530, 8] width 6 height 6
click at [518, 20] on button "person Mi Perfil" at bounding box center [519, 22] width 32 height 13
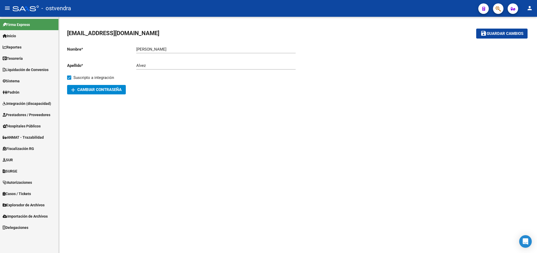
drag, startPoint x: 400, startPoint y: 108, endPoint x: 347, endPoint y: 18, distance: 105.2
click at [400, 106] on mat-sidenav-content "integracion@ostvendra.org.ar save Guardar cambios Nombre * Ivana Ingresar nombr…" at bounding box center [298, 135] width 478 height 236
click at [532, 6] on mat-icon "person" at bounding box center [530, 8] width 6 height 6
click at [515, 19] on button "person Mi Perfil" at bounding box center [519, 22] width 32 height 13
click at [20, 104] on span "Integración (discapacidad)" at bounding box center [27, 104] width 49 height 6
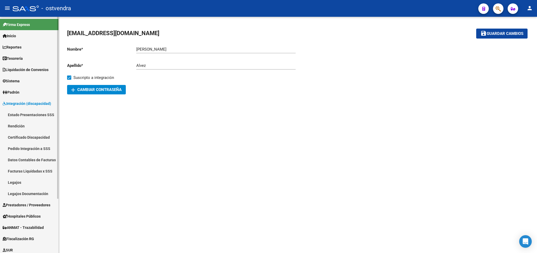
click at [26, 113] on link "Estado Presentaciones SSS" at bounding box center [29, 114] width 58 height 11
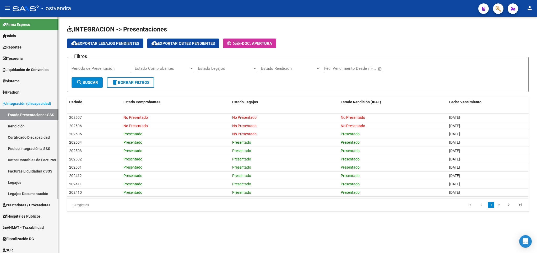
click at [19, 37] on link "Inicio" at bounding box center [29, 35] width 58 height 11
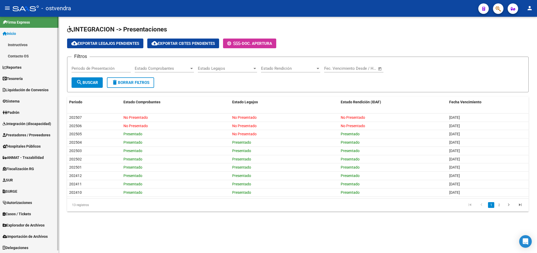
scroll to position [3, 0]
click at [13, 34] on span "Inicio" at bounding box center [9, 33] width 13 height 6
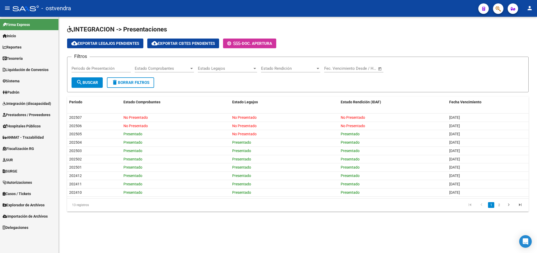
scroll to position [0, 0]
click at [15, 36] on span "Inicio" at bounding box center [9, 36] width 13 height 6
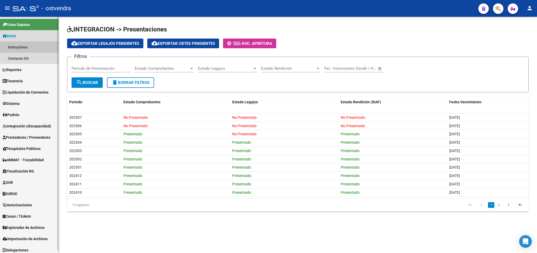
click at [21, 47] on link "Instructivos" at bounding box center [29, 46] width 58 height 11
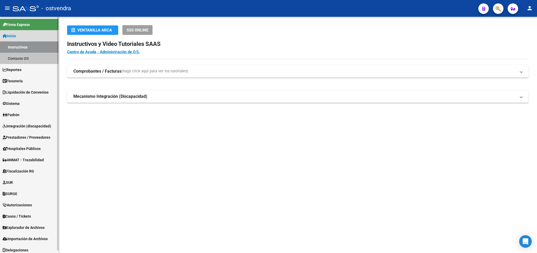
click at [20, 59] on link "Contacto OS" at bounding box center [29, 58] width 58 height 11
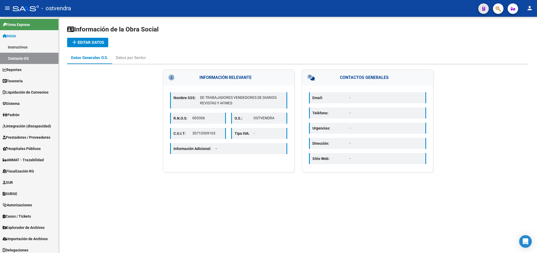
click at [482, 8] on button "button" at bounding box center [483, 8] width 10 height 10
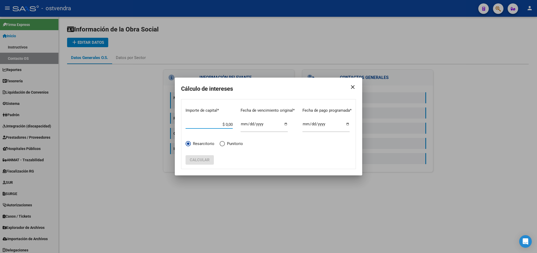
drag, startPoint x: 376, startPoint y: 22, endPoint x: 451, endPoint y: 13, distance: 76.3
click at [377, 23] on div at bounding box center [268, 126] width 537 height 253
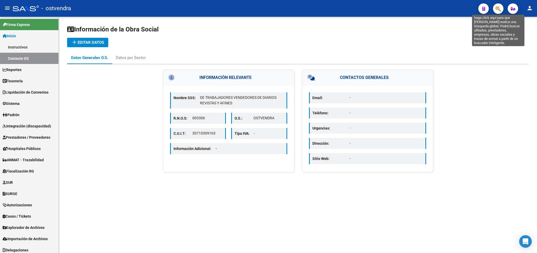
click at [499, 7] on icon "button" at bounding box center [498, 9] width 5 height 6
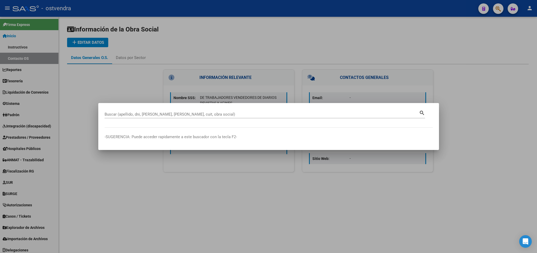
drag, startPoint x: 494, startPoint y: 24, endPoint x: 515, endPoint y: 13, distance: 23.8
click at [494, 24] on div at bounding box center [268, 126] width 537 height 253
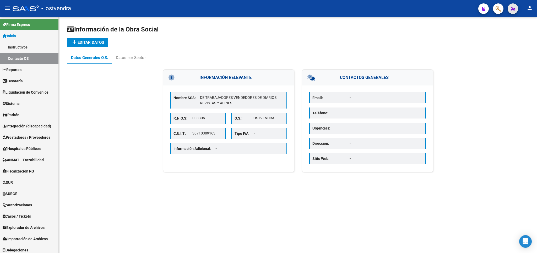
click at [514, 8] on icon "button" at bounding box center [513, 9] width 4 height 4
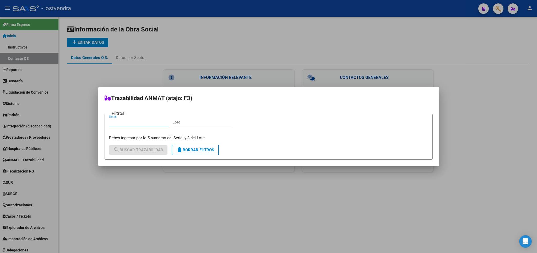
drag, startPoint x: 430, startPoint y: 27, endPoint x: 477, endPoint y: 15, distance: 49.0
click at [435, 26] on div at bounding box center [268, 126] width 537 height 253
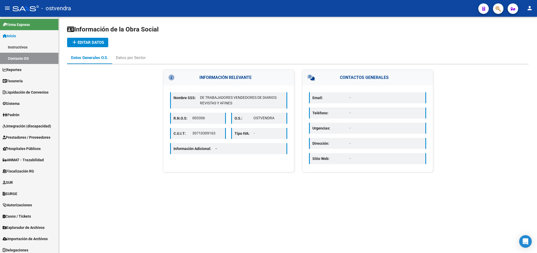
click at [530, 9] on mat-icon "person" at bounding box center [530, 8] width 6 height 6
click at [15, 47] on div at bounding box center [268, 126] width 537 height 253
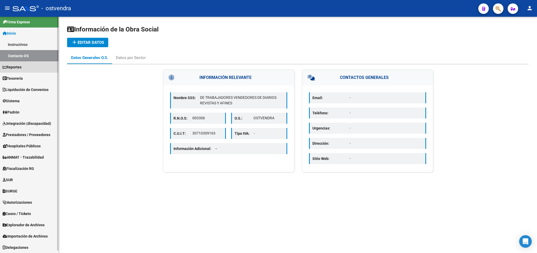
click at [14, 67] on span "Reportes" at bounding box center [12, 67] width 19 height 6
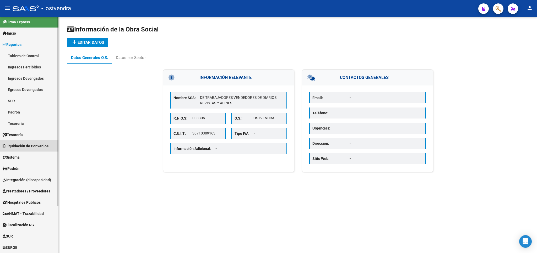
click at [19, 145] on span "Liquidación de Convenios" at bounding box center [26, 146] width 46 height 6
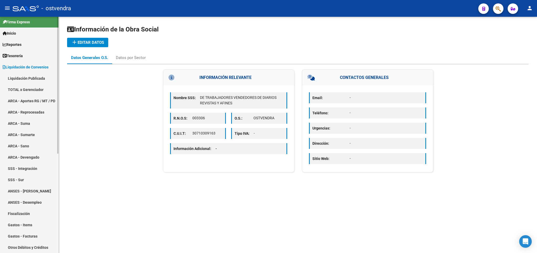
scroll to position [0, 0]
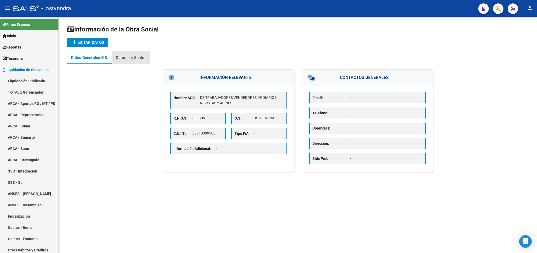
click at [136, 58] on div "Datos por Sector" at bounding box center [131, 58] width 30 height 6
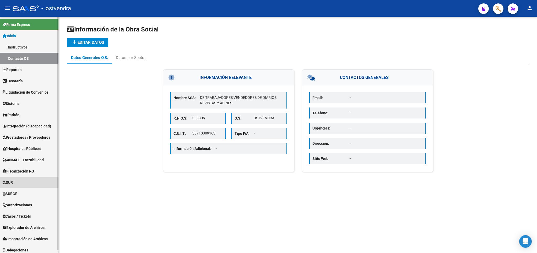
click at [12, 183] on span "SUR" at bounding box center [8, 183] width 10 height 6
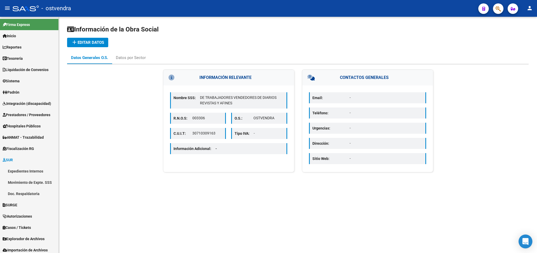
drag, startPoint x: 520, startPoint y: 236, endPoint x: 523, endPoint y: 239, distance: 4.3
click at [521, 236] on body "menu - ostvendra person Firma Express Inicio Instructivos Contacto OS Reportes …" at bounding box center [268, 126] width 537 height 253
click at [525, 237] on mat-sidenav-content "Información de la Obra Social add Editar datos Datos Generales O.S. Datos por S…" at bounding box center [298, 135] width 478 height 236
click at [528, 241] on icon "Open Intercom Messenger" at bounding box center [526, 241] width 6 height 7
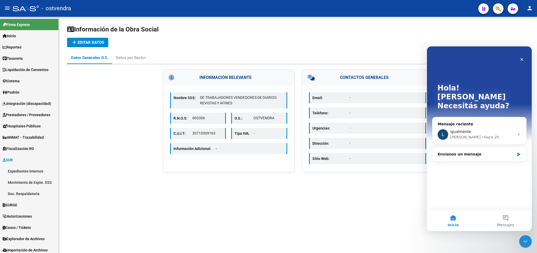
click at [401, 49] on div "Información de la Obra Social add Editar datos Datos Generales O.S. Datos por S…" at bounding box center [298, 99] width 462 height 148
click at [523, 57] on div "Cerrar" at bounding box center [521, 59] width 9 height 9
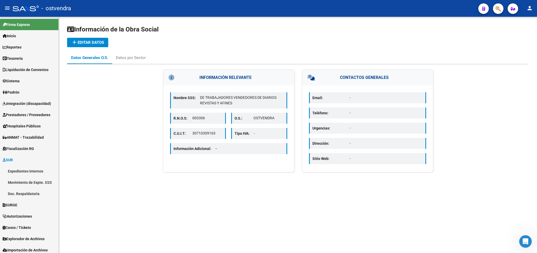
drag, startPoint x: 363, startPoint y: 33, endPoint x: 299, endPoint y: 5, distance: 70.1
click at [364, 32] on h1 "Información de la Obra Social" at bounding box center [298, 29] width 462 height 8
click at [20, 113] on span "Prestadores / Proveedores" at bounding box center [27, 115] width 48 height 6
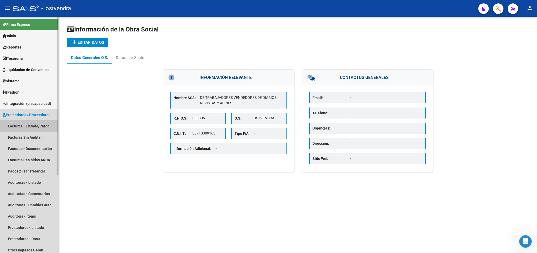
click at [21, 126] on link "Facturas - Listado/Carga" at bounding box center [29, 125] width 58 height 11
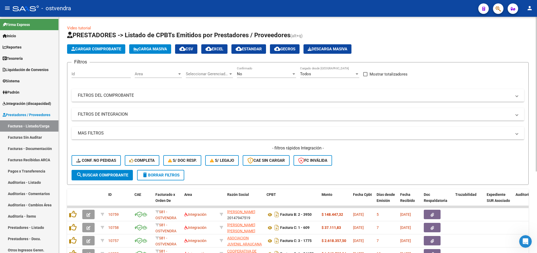
click at [528, 7] on mat-icon "person" at bounding box center [530, 8] width 6 height 6
click at [520, 21] on button "person Mi Perfil" at bounding box center [519, 22] width 32 height 13
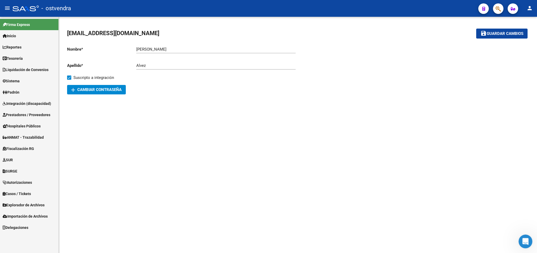
click at [528, 240] on icon "Abrir Intercom Messenger" at bounding box center [525, 240] width 9 height 9
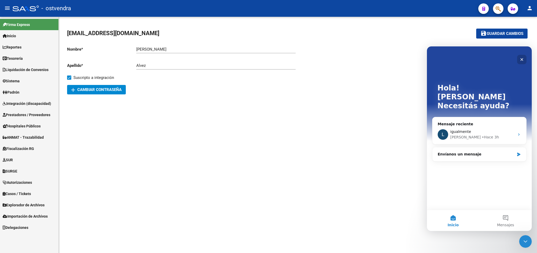
drag, startPoint x: 523, startPoint y: 58, endPoint x: 754, endPoint y: 104, distance: 235.7
click at [523, 58] on icon "Cerrar" at bounding box center [522, 59] width 4 height 4
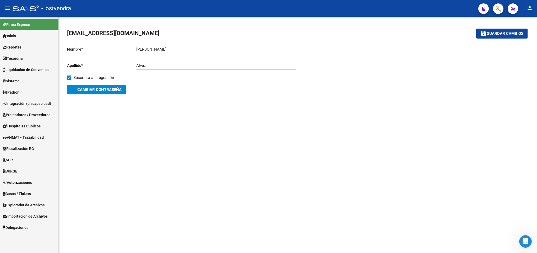
click at [15, 115] on span "Prestadores / Proveedores" at bounding box center [27, 115] width 48 height 6
click at [12, 112] on span "Prestadores / Proveedores" at bounding box center [27, 115] width 48 height 6
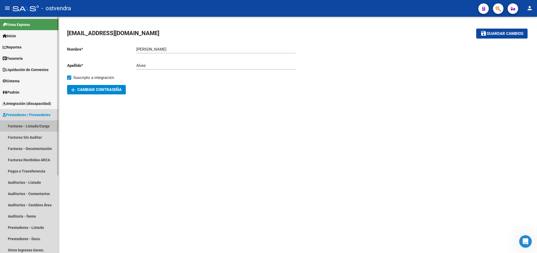
click at [18, 126] on link "Facturas - Listado/Carga" at bounding box center [29, 125] width 58 height 11
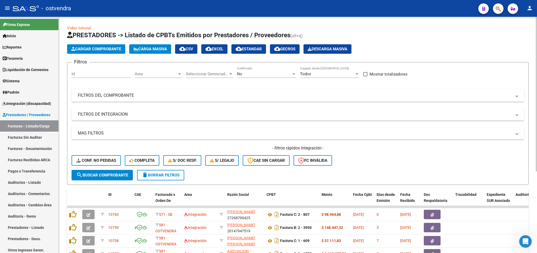
click at [359, 21] on div "Video tutorial PRESTADORES -> Listado de CPBTs Emitidos por Prestadores / Prove…" at bounding box center [298, 194] width 478 height 354
click at [381, 34] on h1 "PRESTADORES -> Listado de CPBTs Emitidos por Prestadores / Proveedores (alt+q)" at bounding box center [298, 35] width 462 height 9
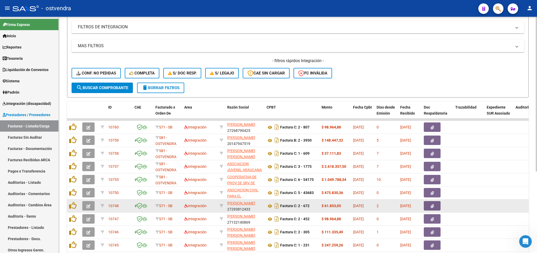
scroll to position [92, 0]
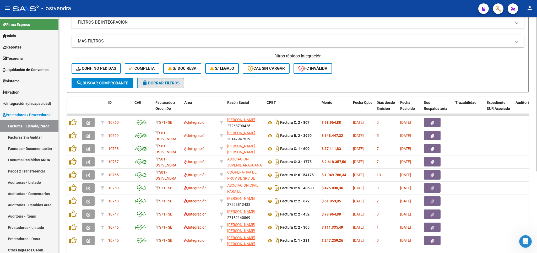
click at [174, 79] on button "delete Borrar Filtros" at bounding box center [160, 83] width 47 height 10
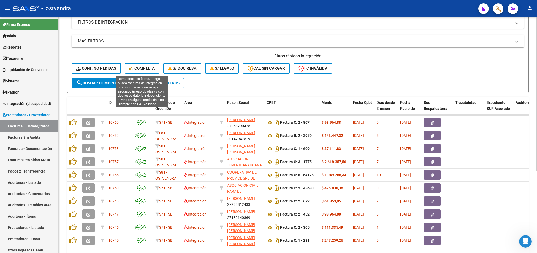
click at [149, 67] on span "Completa" at bounding box center [142, 68] width 25 height 5
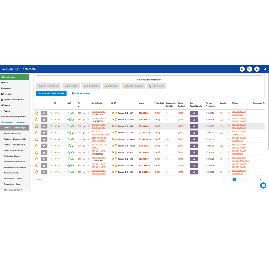
scroll to position [125, 0]
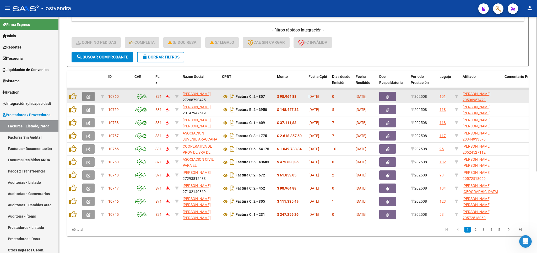
click at [91, 92] on button "button" at bounding box center [88, 96] width 12 height 9
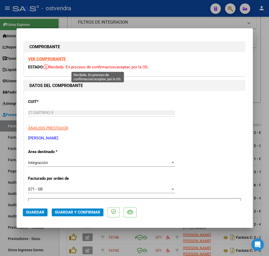
scroll to position [157, 0]
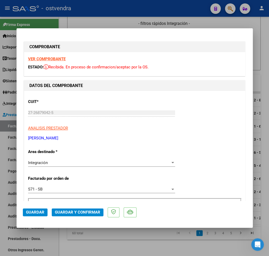
click at [53, 58] on strong "VER COMPROBANTE" at bounding box center [46, 59] width 37 height 5
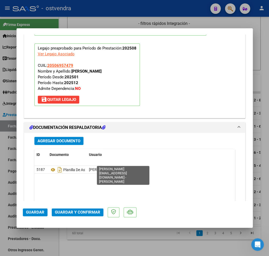
scroll to position [588, 0]
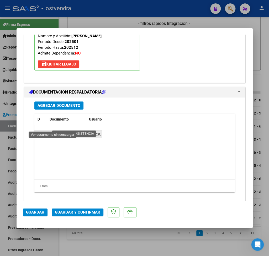
click at [52, 131] on icon at bounding box center [53, 134] width 7 height 6
click at [53, 131] on icon at bounding box center [53, 134] width 7 height 6
click at [88, 212] on span "Guardar y Confirmar" at bounding box center [77, 212] width 45 height 5
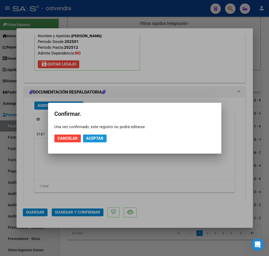
click at [98, 138] on span "Aceptar" at bounding box center [94, 138] width 17 height 5
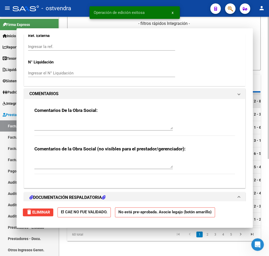
scroll to position [0, 0]
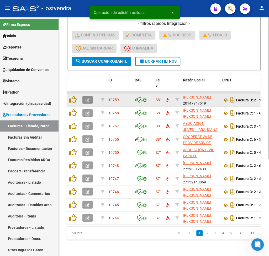
click at [85, 100] on button "button" at bounding box center [87, 100] width 10 height 8
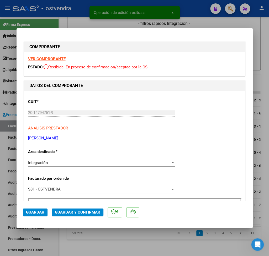
click at [35, 57] on strong "VER COMPROBANTE" at bounding box center [46, 59] width 37 height 5
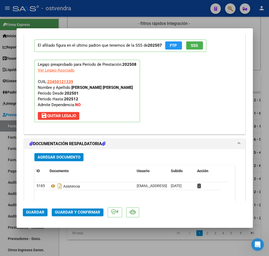
scroll to position [552, 0]
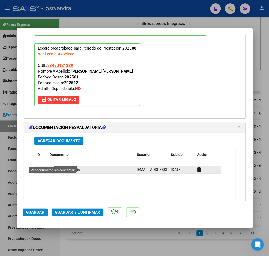
click at [53, 167] on icon at bounding box center [53, 170] width 7 height 6
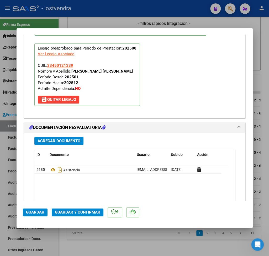
click at [85, 212] on span "Guardar y Confirmar" at bounding box center [77, 212] width 45 height 5
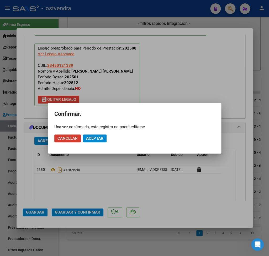
click at [74, 138] on span "Cancelar" at bounding box center [67, 138] width 20 height 5
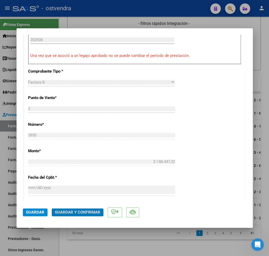
scroll to position [92, 0]
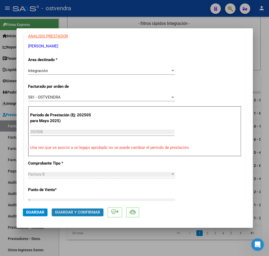
click at [64, 214] on span "Guardar y Confirmar" at bounding box center [77, 212] width 45 height 5
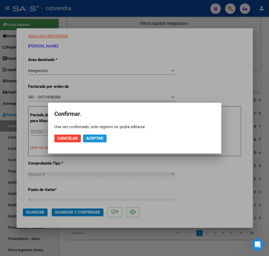
click at [100, 141] on button "Aceptar" at bounding box center [95, 139] width 24 height 8
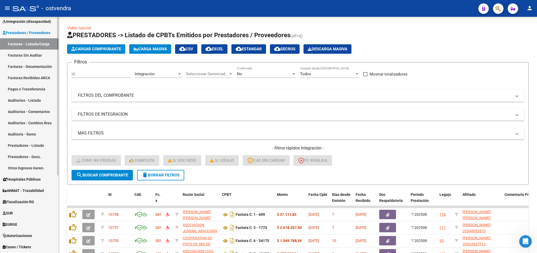
scroll to position [0, 0]
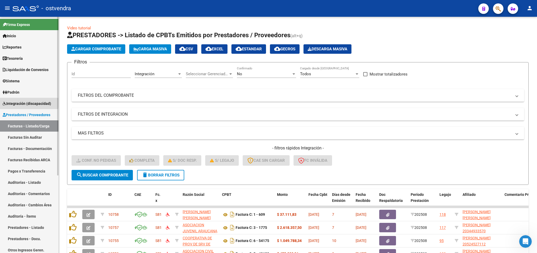
click at [18, 103] on span "Integración (discapacidad)" at bounding box center [27, 104] width 49 height 6
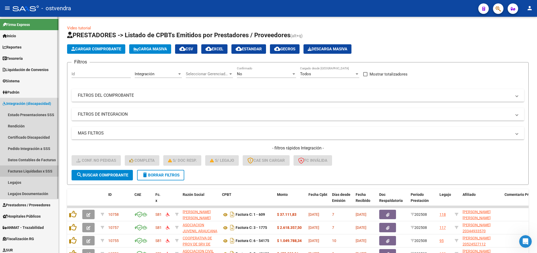
click at [27, 169] on link "Facturas Liquidadas x SSS" at bounding box center [29, 170] width 58 height 11
click at [19, 172] on link "Facturas Liquidadas x SSS" at bounding box center [29, 170] width 58 height 11
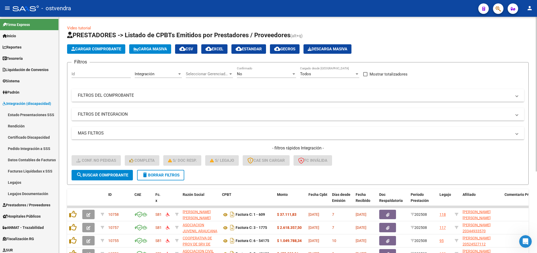
click at [99, 98] on mat-panel-title "FILTROS DEL COMPROBANTE" at bounding box center [295, 96] width 434 height 6
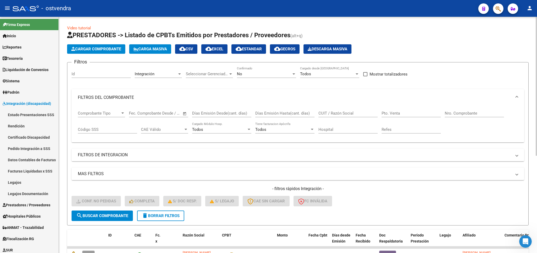
click at [104, 155] on mat-panel-title "FILTROS DE INTEGRACION" at bounding box center [295, 155] width 434 height 6
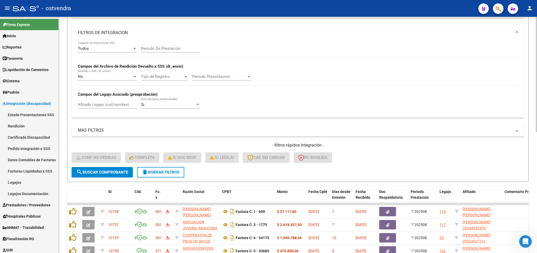
scroll to position [94, 0]
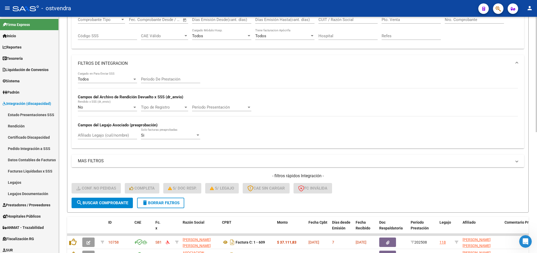
click at [93, 136] on input "Afiliado Legajo (cuil/nombre)" at bounding box center [107, 135] width 59 height 5
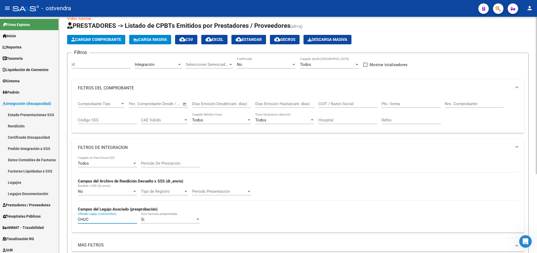
scroll to position [0, 0]
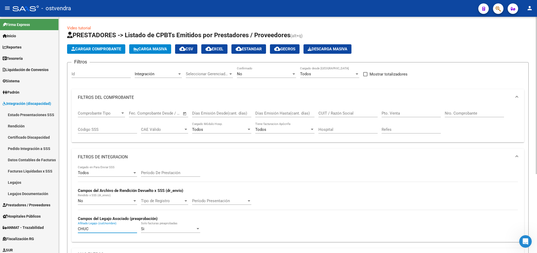
type input "CHUC"
click at [247, 77] on div "No Confirmado" at bounding box center [266, 72] width 59 height 11
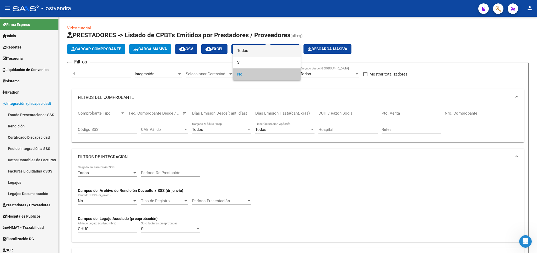
click at [244, 50] on span "Todos" at bounding box center [266, 51] width 59 height 12
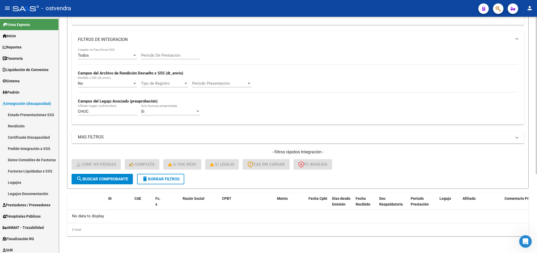
click at [104, 179] on span "search Buscar Comprobante" at bounding box center [102, 179] width 52 height 5
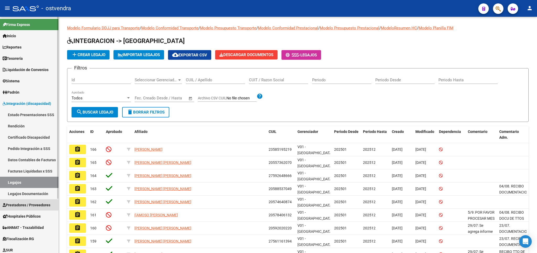
click at [29, 203] on span "Prestadores / Proveedores" at bounding box center [27, 205] width 48 height 6
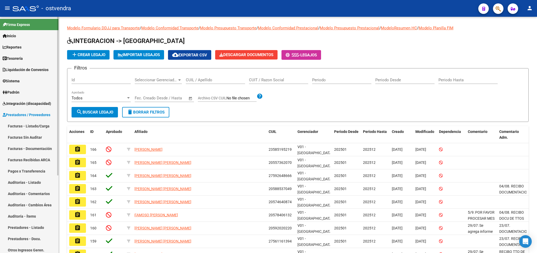
click at [29, 126] on link "Facturas - Listado/Carga" at bounding box center [29, 125] width 58 height 11
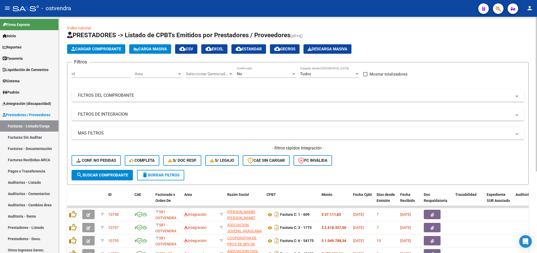
click at [160, 175] on span "delete Borrar Filtros" at bounding box center [161, 175] width 38 height 5
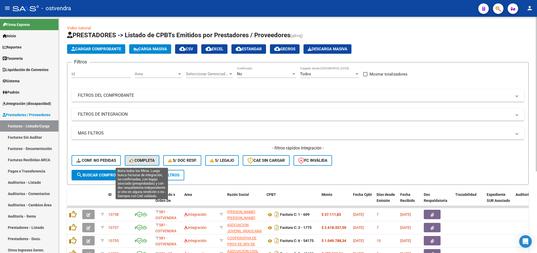
click at [154, 161] on span "Completa" at bounding box center [142, 160] width 25 height 5
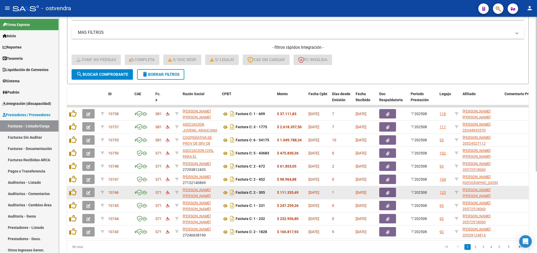
scroll to position [123, 0]
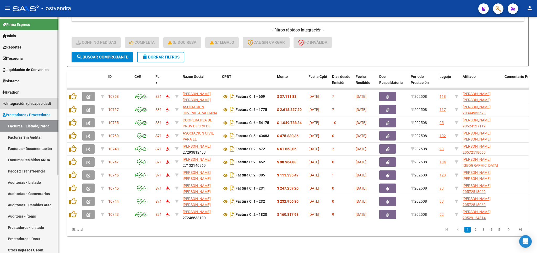
click at [39, 105] on span "Integración (discapacidad)" at bounding box center [27, 104] width 49 height 6
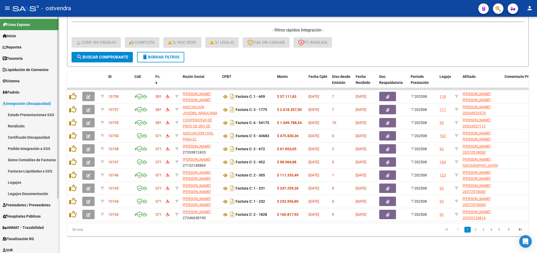
click at [21, 179] on link "Legajos" at bounding box center [29, 182] width 58 height 11
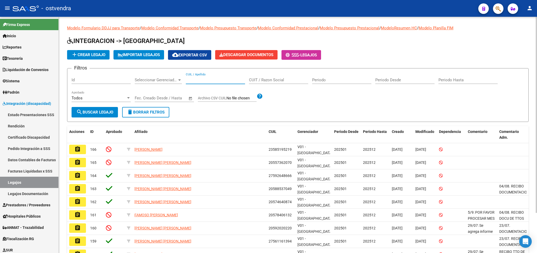
paste input "20589669488"
type input "20589669488"
click at [109, 111] on span "search Buscar Legajo" at bounding box center [94, 112] width 37 height 5
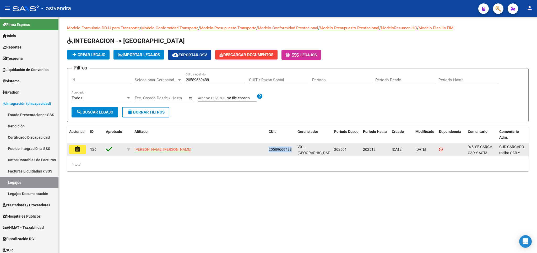
drag, startPoint x: 270, startPoint y: 149, endPoint x: 292, endPoint y: 150, distance: 22.1
click at [292, 150] on span "20589669488" at bounding box center [280, 149] width 23 height 4
copy span "20589669488"
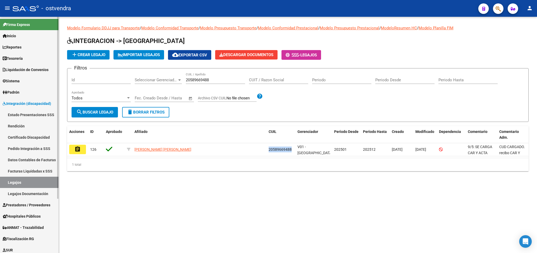
click at [21, 148] on link "Pedido Integración a SSS" at bounding box center [29, 148] width 58 height 11
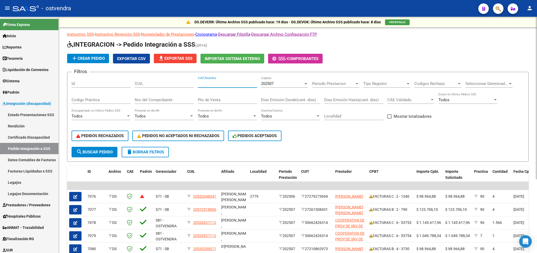
click at [231, 83] on input "CUIT/Nombre" at bounding box center [227, 83] width 59 height 5
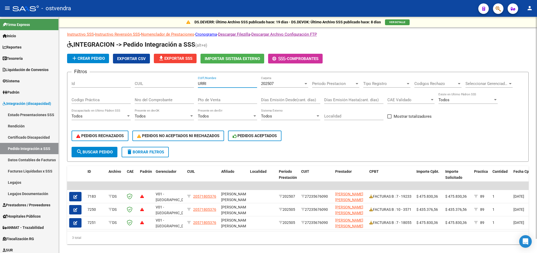
drag, startPoint x: 215, startPoint y: 84, endPoint x: 198, endPoint y: 86, distance: 16.9
click at [198, 86] on input "URRI" at bounding box center [227, 83] width 59 height 5
type input "[GEOGRAPHIC_DATA]"
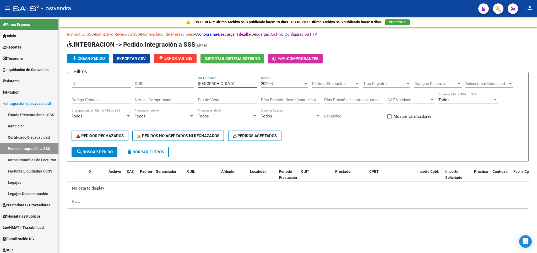
drag, startPoint x: 228, startPoint y: 85, endPoint x: 194, endPoint y: 85, distance: 33.8
click at [198, 85] on input "[GEOGRAPHIC_DATA]" at bounding box center [227, 83] width 59 height 5
paste input "20589669488"
type input "20589669488"
click at [100, 154] on span "search Buscar Pedido" at bounding box center [94, 152] width 36 height 5
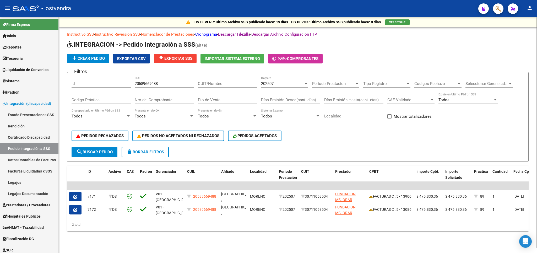
click at [100, 100] on input "Codigo Práctica" at bounding box center [101, 100] width 59 height 5
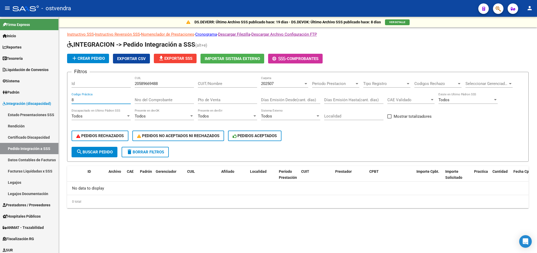
drag, startPoint x: 95, startPoint y: 101, endPoint x: 69, endPoint y: 99, distance: 26.0
click at [72, 99] on input "8" at bounding box center [101, 100] width 59 height 5
type input "8"
click at [172, 35] on link "Nomenclador de Prestaciones" at bounding box center [167, 34] width 53 height 5
drag, startPoint x: 171, startPoint y: 85, endPoint x: 130, endPoint y: 82, distance: 41.8
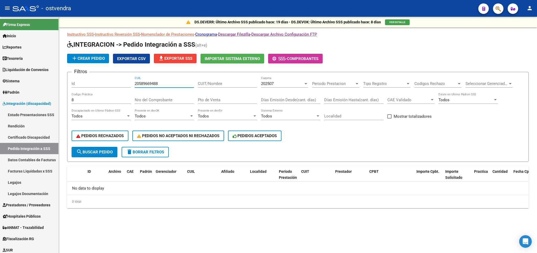
click at [135, 84] on input "20589669488" at bounding box center [164, 83] width 59 height 5
paste input "7590938810"
type input "27590938810"
drag, startPoint x: 85, startPoint y: 101, endPoint x: 45, endPoint y: 102, distance: 39.6
click at [72, 102] on input "8" at bounding box center [101, 100] width 59 height 5
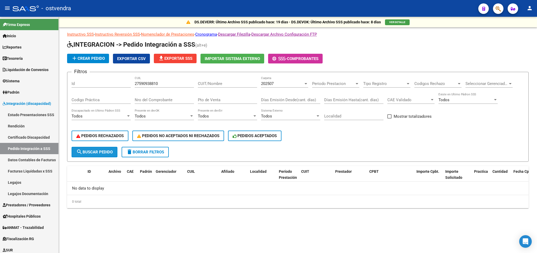
click at [88, 149] on button "search Buscar Pedido" at bounding box center [95, 152] width 46 height 10
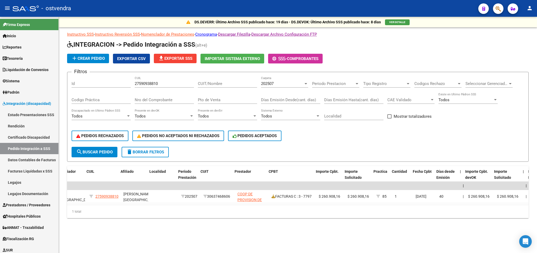
scroll to position [0, 101]
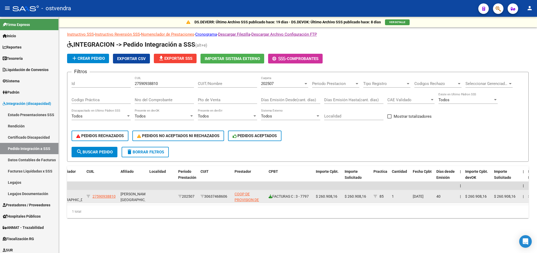
click at [271, 198] on icon at bounding box center [271, 197] width 4 height 4
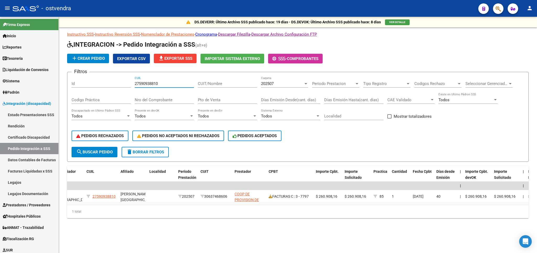
drag, startPoint x: 171, startPoint y: 83, endPoint x: 123, endPoint y: 80, distance: 48.1
click at [135, 81] on input "27590938810" at bounding box center [164, 83] width 59 height 5
paste input "0589669488"
type input "20589669488"
click at [98, 151] on span "search Buscar Pedido" at bounding box center [94, 152] width 36 height 5
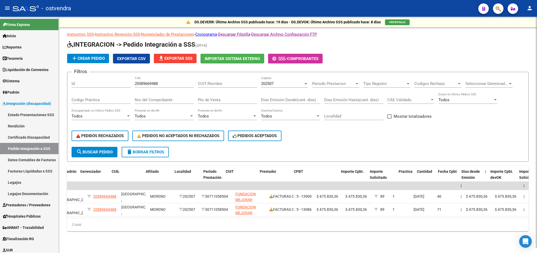
scroll to position [0, 0]
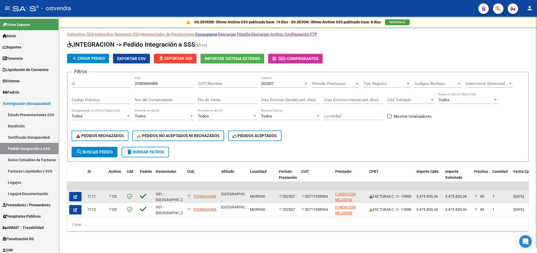
click at [371, 195] on icon at bounding box center [371, 197] width 4 height 4
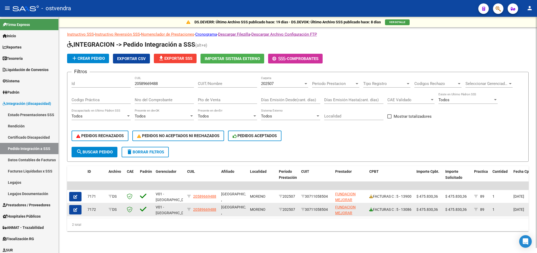
click at [371, 208] on icon at bounding box center [371, 210] width 4 height 4
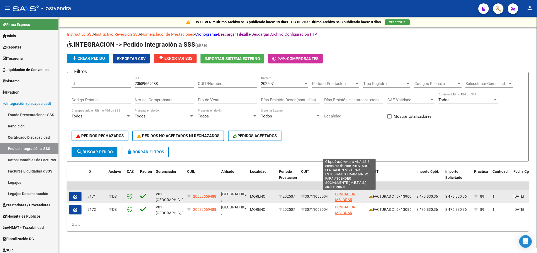
click at [339, 196] on span "FUNDACION MEJORAR ESTUDIANDO TRABAJANDO PARA ASCENDER SOCIALMENTE ( M.E.T.A.S.)" at bounding box center [349, 212] width 28 height 40
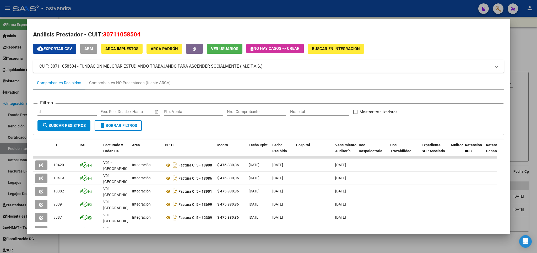
drag, startPoint x: 141, startPoint y: 34, endPoint x: 89, endPoint y: 34, distance: 52.4
click at [88, 34] on h2 "Análisis Prestador - CUIT: 30711058504" at bounding box center [268, 34] width 471 height 9
copy h2 "CUIT: 30711058504"
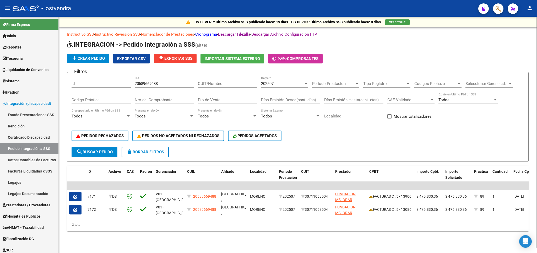
click at [83, 58] on span "add Crear Pedido" at bounding box center [88, 58] width 34 height 5
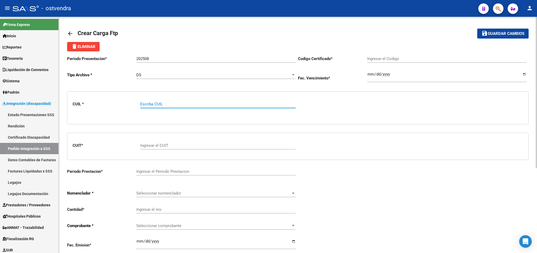
click at [67, 33] on div "arrow_back Crear Carga Ftp save Guardar cambios delete Eliminar Periodo Present…" at bounding box center [298, 203] width 478 height 373
click at [70, 33] on mat-icon "arrow_back" at bounding box center [70, 33] width 6 height 6
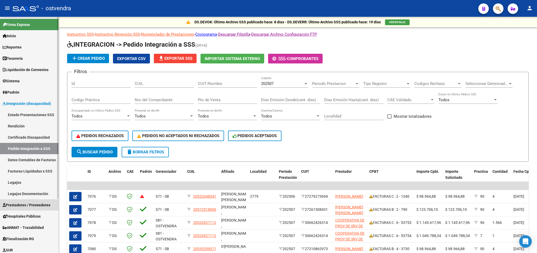
click at [19, 204] on span "Prestadores / Proveedores" at bounding box center [27, 205] width 48 height 6
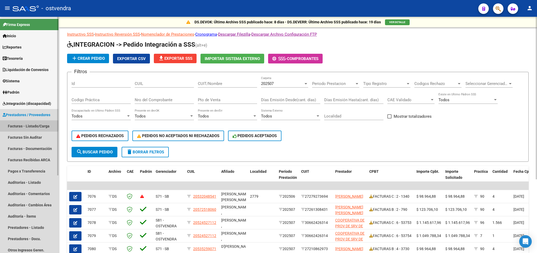
drag, startPoint x: 17, startPoint y: 125, endPoint x: 19, endPoint y: 122, distance: 3.5
click at [17, 123] on link "Facturas - Listado/Carga" at bounding box center [29, 125] width 58 height 11
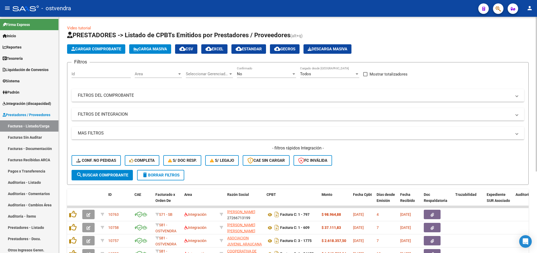
click at [88, 48] on span "Cargar Comprobante" at bounding box center [96, 49] width 50 height 5
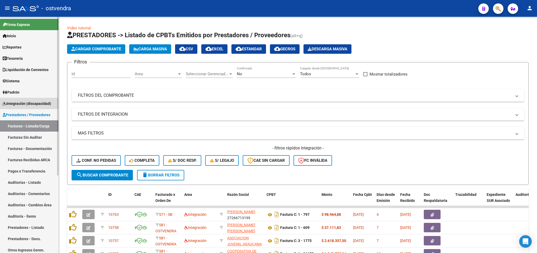
click at [18, 104] on span "Integración (discapacidad)" at bounding box center [27, 104] width 49 height 6
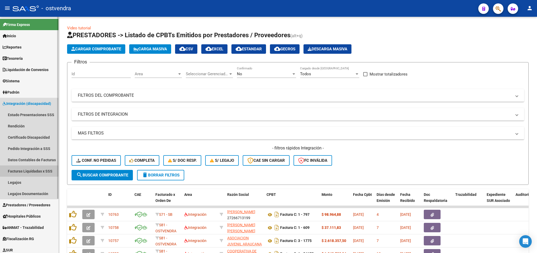
drag, startPoint x: 22, startPoint y: 171, endPoint x: 27, endPoint y: 167, distance: 6.7
click at [24, 169] on link "Facturas Liquidadas x SSS" at bounding box center [29, 170] width 58 height 11
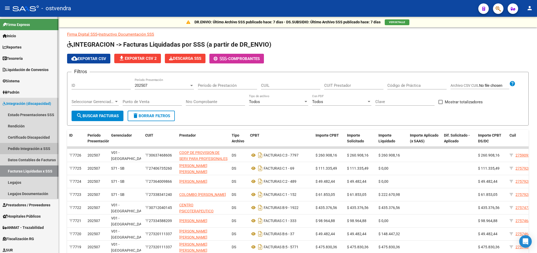
click at [22, 150] on link "Pedido Integración a SSS" at bounding box center [29, 148] width 58 height 11
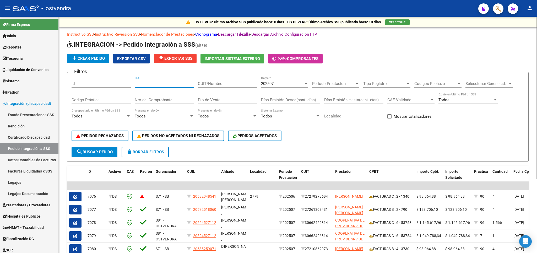
click at [176, 82] on input "CUIL" at bounding box center [164, 83] width 59 height 5
click at [225, 79] on div "CUIT/Nombre" at bounding box center [227, 81] width 59 height 11
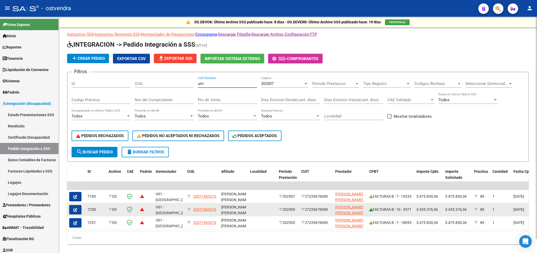
type input "urri"
click at [371, 209] on icon at bounding box center [371, 210] width 4 height 4
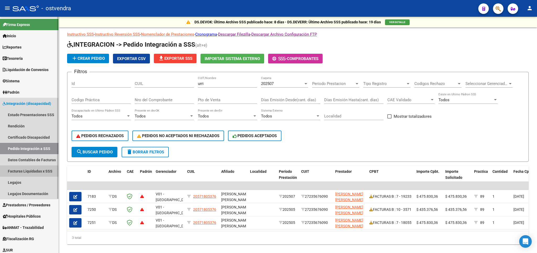
click at [17, 172] on link "Facturas Liquidadas x SSS" at bounding box center [29, 170] width 58 height 11
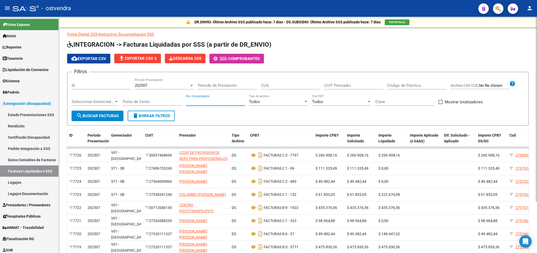
click at [213, 104] on input "Nro Comprobante" at bounding box center [215, 101] width 59 height 5
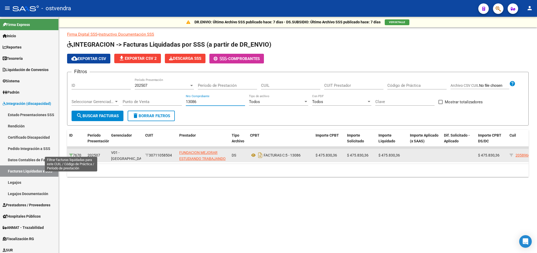
type input "13086"
click at [71, 153] on icon at bounding box center [71, 155] width 4 height 4
type input "202507"
type input "20-58966948-8"
type input "89"
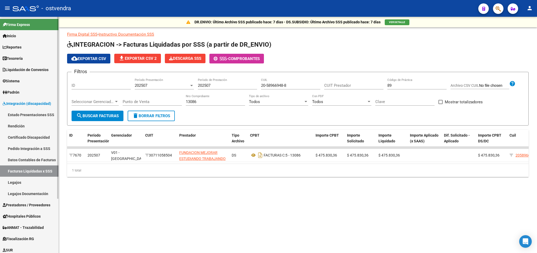
click at [30, 148] on link "Pedido Integración a SSS" at bounding box center [29, 148] width 58 height 11
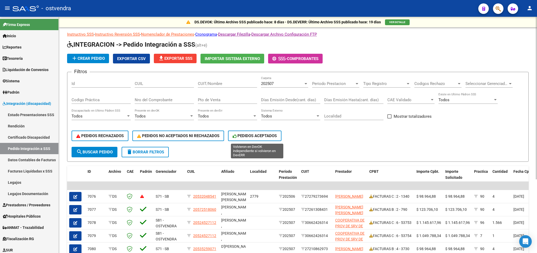
click at [251, 137] on span "PEDIDOS ACEPTADOS" at bounding box center [255, 135] width 44 height 5
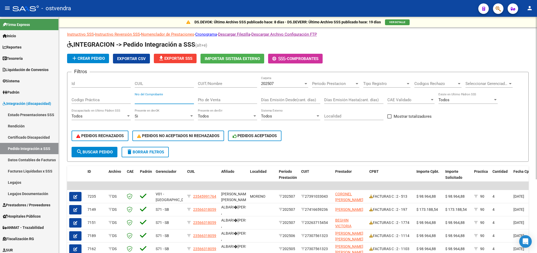
click at [161, 100] on input "Nro del Comprobante" at bounding box center [164, 100] width 59 height 5
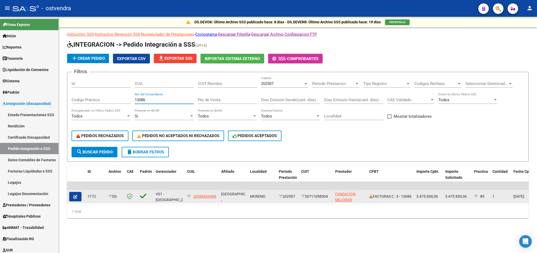
type input "13086"
click at [75, 197] on icon "button" at bounding box center [75, 197] width 4 height 4
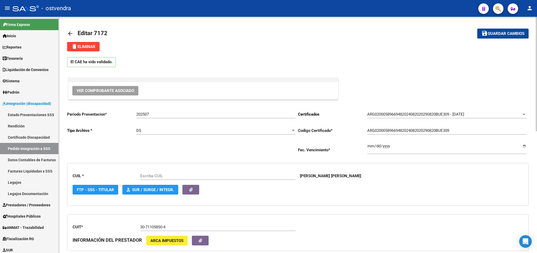
type input "20589669488"
click at [12, 126] on link "Rendición" at bounding box center [29, 125] width 58 height 11
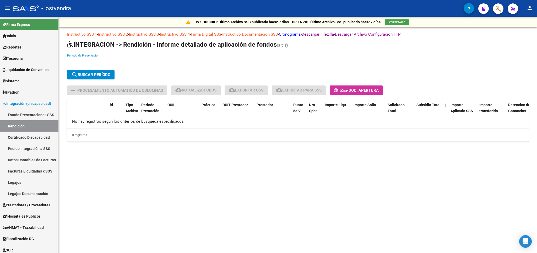
click at [85, 62] on input "Periodo de Presentación" at bounding box center [96, 61] width 59 height 5
type input "202507"
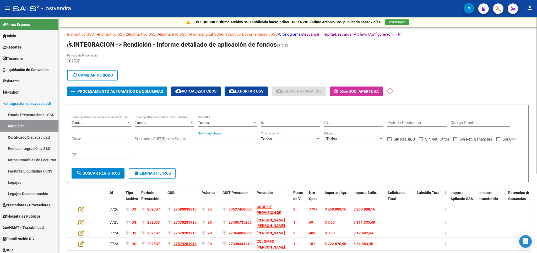
click at [223, 138] on input "Nro Comprobante" at bounding box center [227, 139] width 59 height 5
type input "13086"
click at [89, 175] on span "search Buscar registros" at bounding box center [98, 173] width 44 height 5
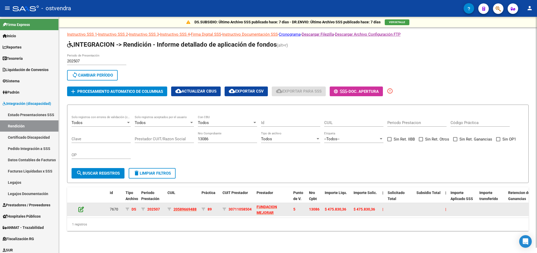
click at [81, 208] on icon at bounding box center [81, 209] width 6 height 6
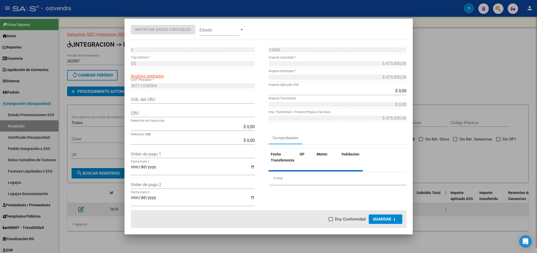
type input "0170107020000000901574"
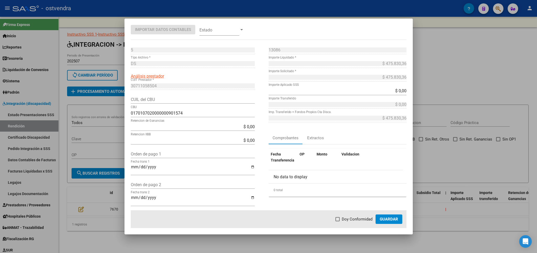
click at [508, 55] on div at bounding box center [268, 126] width 537 height 253
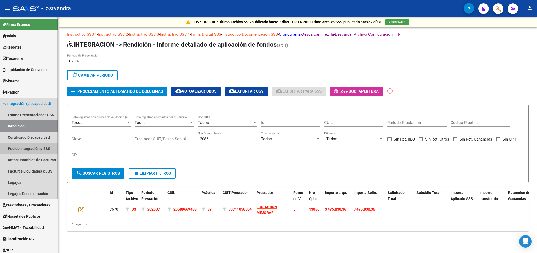
click at [28, 145] on link "Pedido Integración a SSS" at bounding box center [29, 148] width 58 height 11
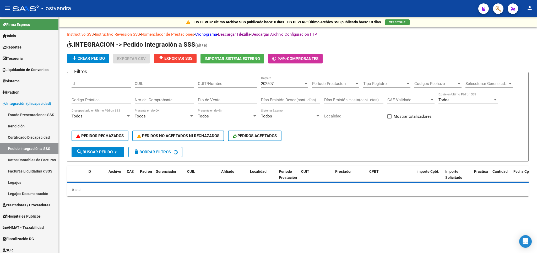
click at [158, 92] on div "CUIL" at bounding box center [164, 84] width 59 height 16
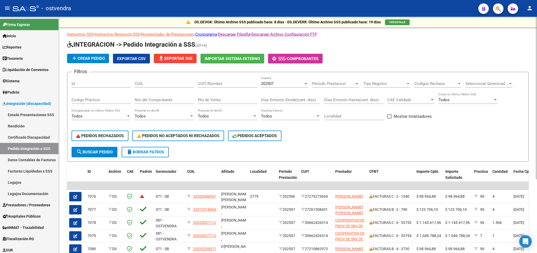
click at [154, 99] on input "Nro del Comprobante" at bounding box center [164, 100] width 59 height 5
type input "13086"
click at [108, 152] on span "search Buscar Pedido" at bounding box center [94, 152] width 36 height 5
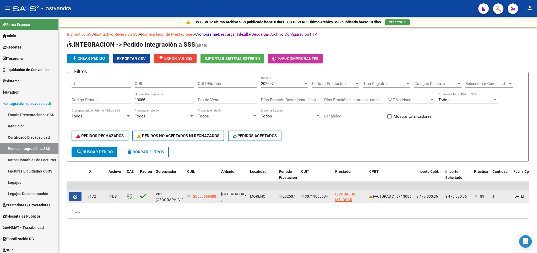
click at [75, 197] on icon "button" at bounding box center [75, 197] width 4 height 4
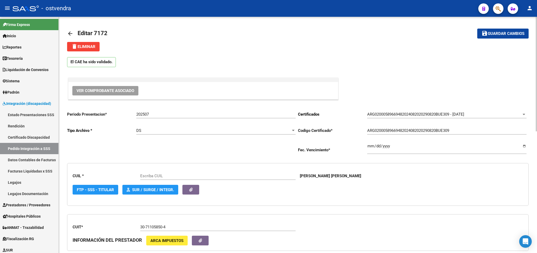
type input "20589669488"
click at [90, 47] on span "delete Eliminar" at bounding box center [83, 46] width 24 height 5
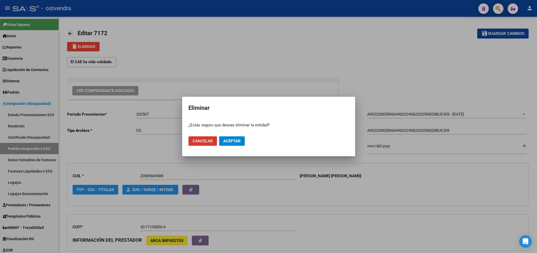
click at [205, 141] on span "Cancelar" at bounding box center [203, 141] width 20 height 5
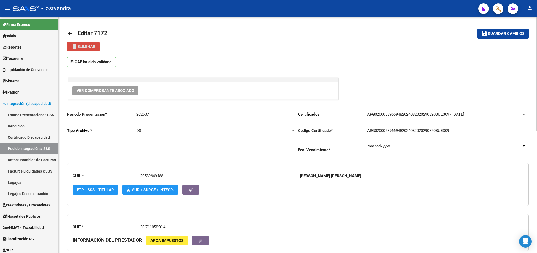
click at [82, 47] on span "delete Eliminar" at bounding box center [83, 46] width 24 height 5
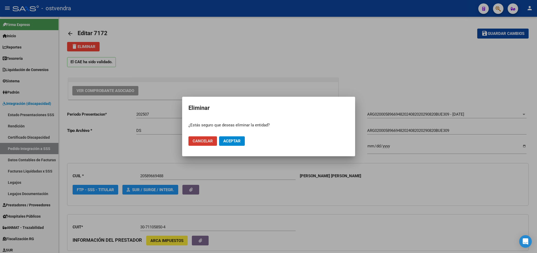
click at [233, 139] on span "Aceptar" at bounding box center [231, 141] width 17 height 5
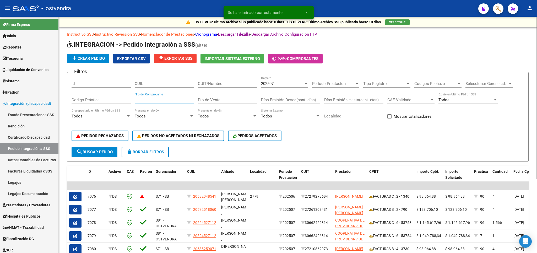
click at [168, 99] on input "Nro del Comprobante" at bounding box center [164, 100] width 59 height 5
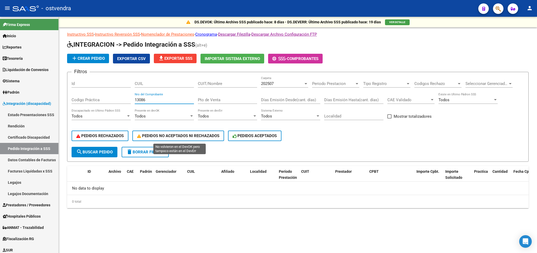
type input "13086"
click at [168, 135] on span "PEDIDOS NO ACEPTADOS NI RECHAZADOS" at bounding box center [178, 135] width 82 height 5
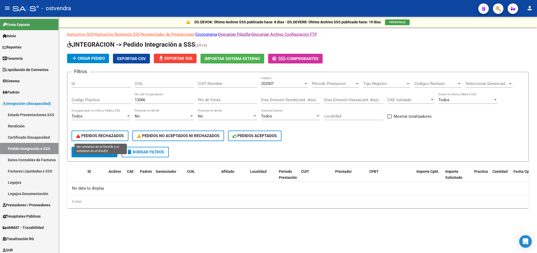
drag, startPoint x: 109, startPoint y: 133, endPoint x: 255, endPoint y: 142, distance: 146.3
click at [109, 134] on button "PEDIDOS RECHAZADOS" at bounding box center [100, 136] width 57 height 10
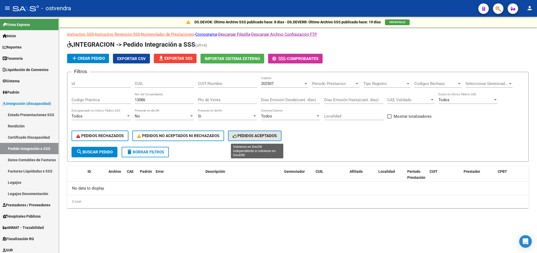
click at [266, 137] on span "PEDIDOS ACEPTADOS" at bounding box center [255, 135] width 44 height 5
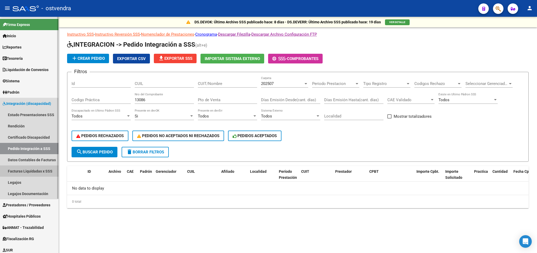
click at [26, 171] on link "Facturas Liquidadas x SSS" at bounding box center [29, 170] width 58 height 11
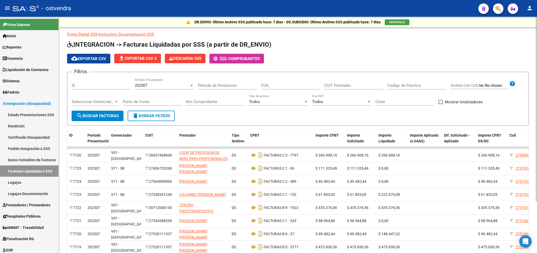
click at [219, 104] on input "Nro Comprobante" at bounding box center [215, 101] width 59 height 5
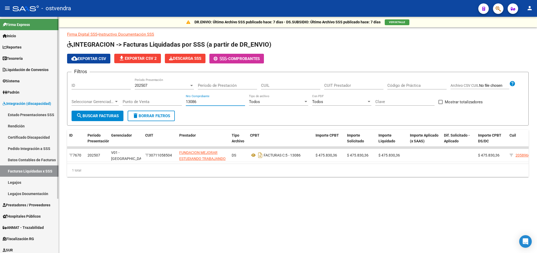
type input "13086"
drag, startPoint x: 25, startPoint y: 203, endPoint x: 45, endPoint y: 199, distance: 20.1
click at [26, 203] on span "Prestadores / Proveedores" at bounding box center [27, 205] width 48 height 6
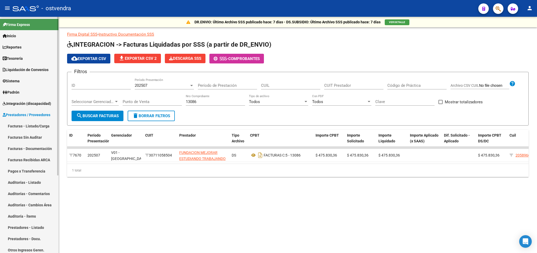
click at [30, 126] on link "Facturas - Listado/Carga" at bounding box center [29, 125] width 58 height 11
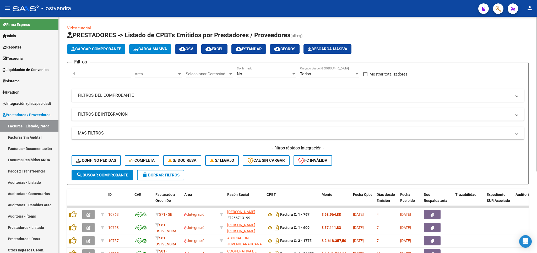
drag, startPoint x: 111, startPoint y: 93, endPoint x: 293, endPoint y: 115, distance: 182.6
click at [115, 93] on mat-panel-title "FILTROS DEL COMPROBANTE" at bounding box center [295, 96] width 434 height 6
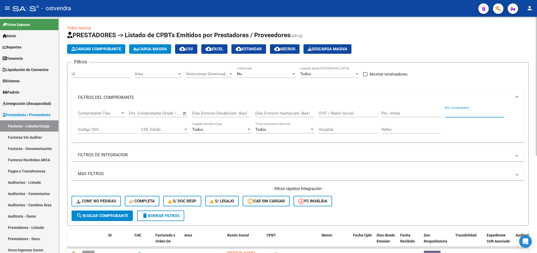
click at [467, 112] on input "Nro. Comprobante" at bounding box center [474, 113] width 59 height 5
type input "13086"
click at [268, 71] on div "No Confirmado" at bounding box center [266, 72] width 59 height 11
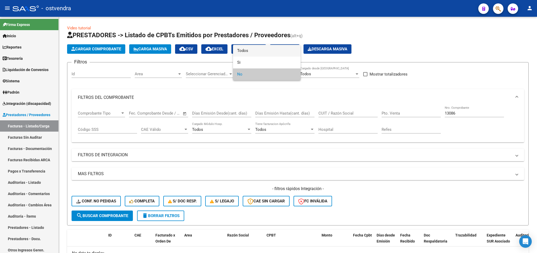
drag, startPoint x: 249, startPoint y: 50, endPoint x: 177, endPoint y: 139, distance: 114.8
click at [249, 51] on span "Todos" at bounding box center [266, 51] width 59 height 12
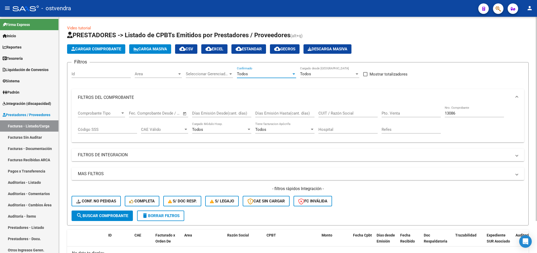
click at [99, 215] on span "search Buscar Comprobante" at bounding box center [102, 215] width 52 height 5
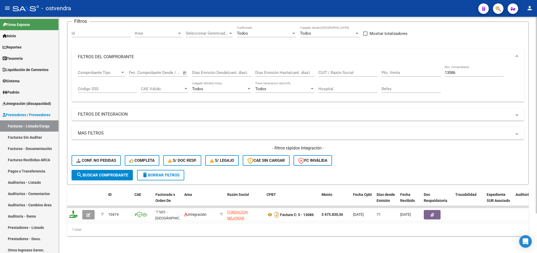
drag, startPoint x: 74, startPoint y: 209, endPoint x: 82, endPoint y: 223, distance: 16.2
click at [82, 223] on div "ID CAE Facturado x Orden De Area Razón Social CPBT Monto Fecha Cpbt Días desde …" at bounding box center [298, 212] width 462 height 47
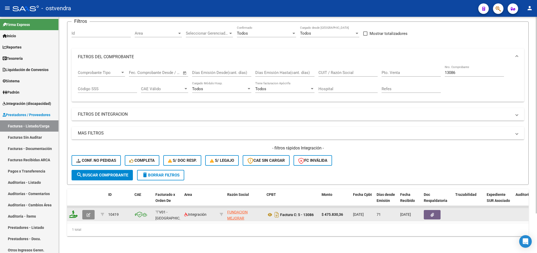
click at [89, 213] on icon "button" at bounding box center [89, 215] width 4 height 4
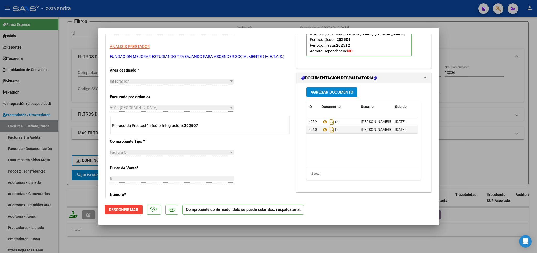
scroll to position [0, 0]
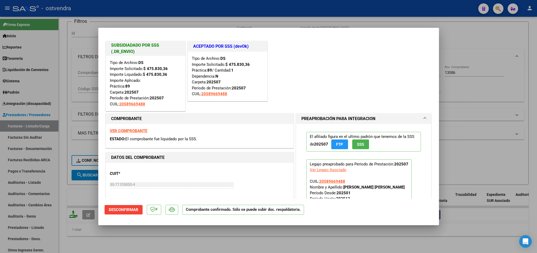
click at [218, 236] on div at bounding box center [268, 126] width 537 height 253
type input "$ 0,00"
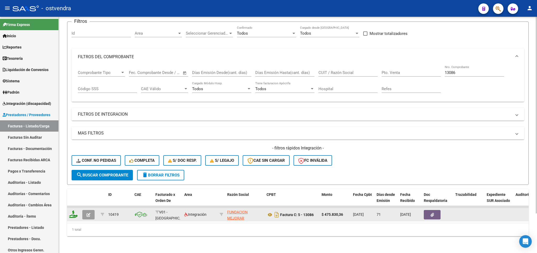
click at [89, 213] on icon "button" at bounding box center [89, 215] width 4 height 4
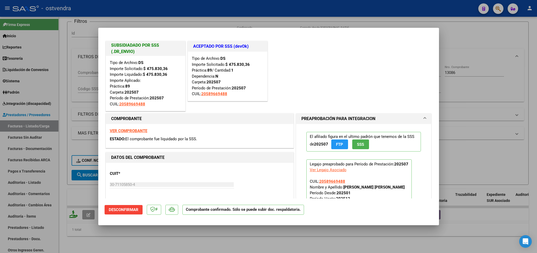
click at [499, 90] on div at bounding box center [268, 126] width 537 height 253
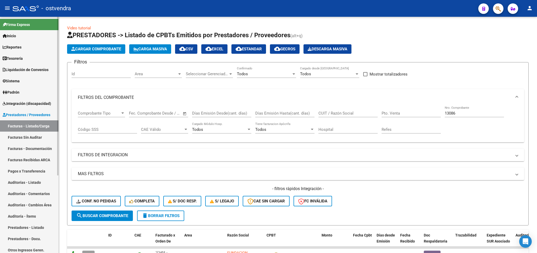
click at [20, 115] on span "Prestadores / Proveedores" at bounding box center [27, 115] width 48 height 6
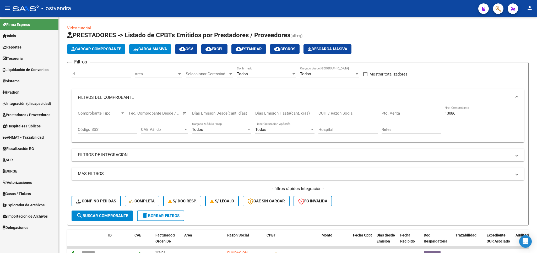
click at [21, 103] on span "Integración (discapacidad)" at bounding box center [27, 104] width 49 height 6
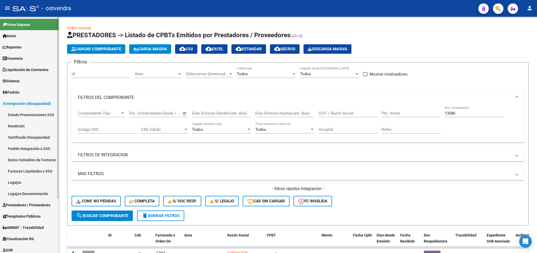
click at [30, 146] on link "Pedido Integración a SSS" at bounding box center [29, 148] width 58 height 11
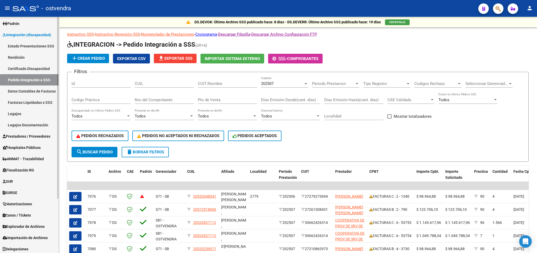
scroll to position [70, 0]
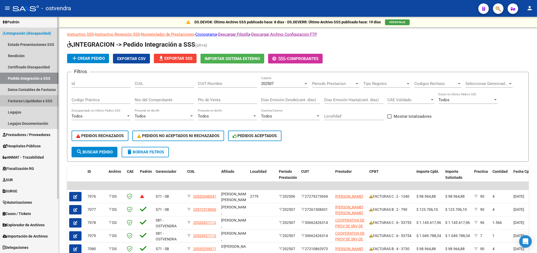
click at [18, 100] on link "Facturas Liquidadas x SSS" at bounding box center [29, 100] width 58 height 11
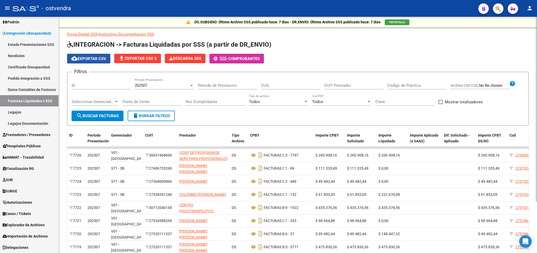
click at [102, 59] on span "cloud_download Exportar CSV" at bounding box center [88, 58] width 35 height 5
click at [141, 58] on span "file_download Exportar CSV 2" at bounding box center [138, 58] width 38 height 5
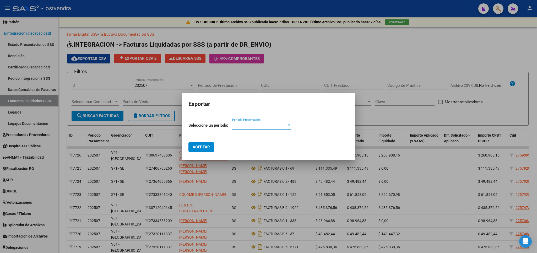
click at [255, 123] on span "Período Presentación" at bounding box center [259, 125] width 55 height 5
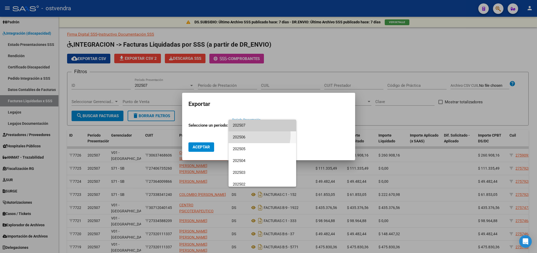
drag, startPoint x: 249, startPoint y: 134, endPoint x: 247, endPoint y: 124, distance: 10.4
click at [247, 131] on span "202506" at bounding box center [262, 137] width 59 height 12
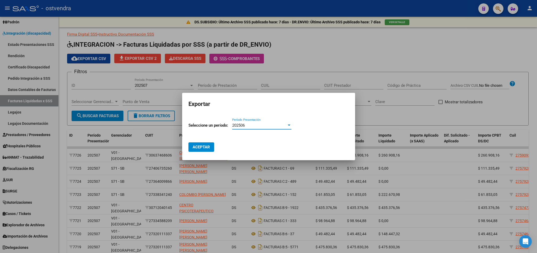
click at [245, 125] on span "202506" at bounding box center [238, 125] width 13 height 5
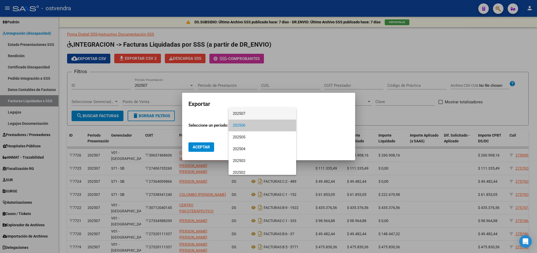
click at [244, 111] on span "202507" at bounding box center [262, 114] width 59 height 12
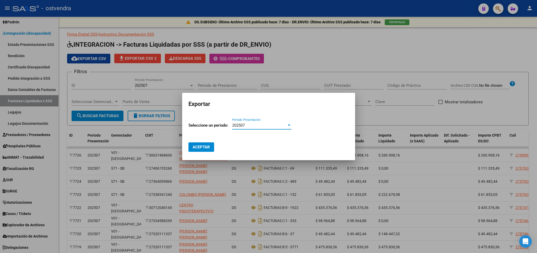
click at [206, 145] on span "Aceptar" at bounding box center [201, 147] width 17 height 5
click at [425, 50] on div at bounding box center [268, 126] width 537 height 253
